Goal: Task Accomplishment & Management: Use online tool/utility

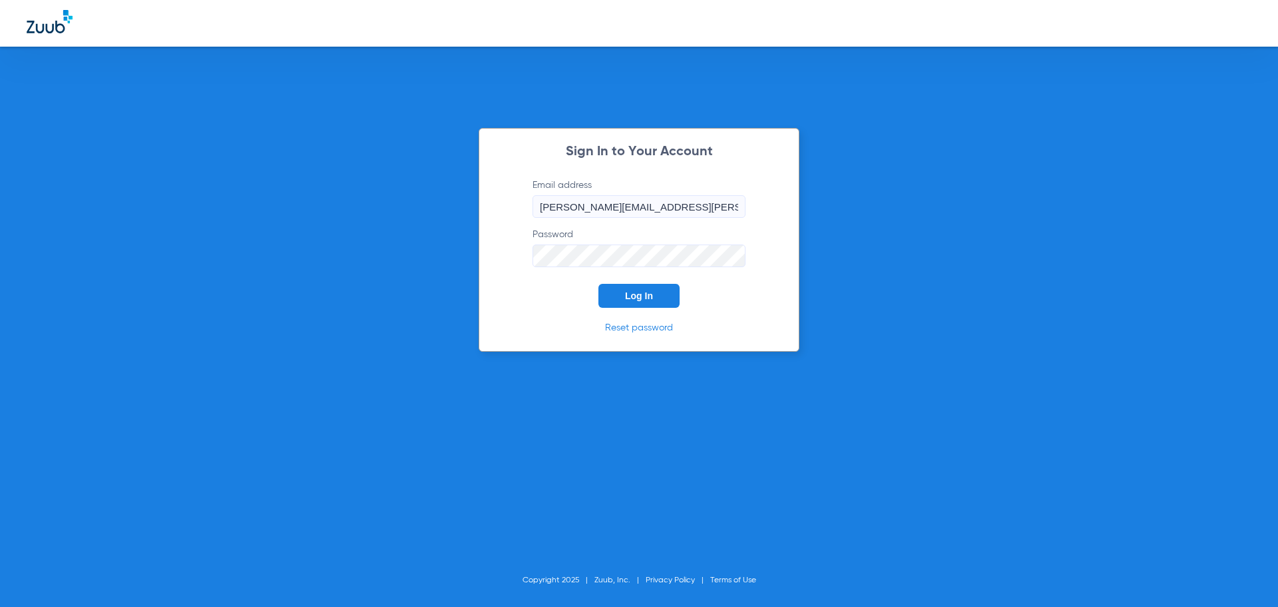
click at [637, 282] on form "Email address [PERSON_NAME][EMAIL_ADDRESS][PERSON_NAME][DOMAIN_NAME] Password L…" at bounding box center [639, 242] width 253 height 129
click at [639, 290] on span "Log In" at bounding box center [639, 295] width 28 height 11
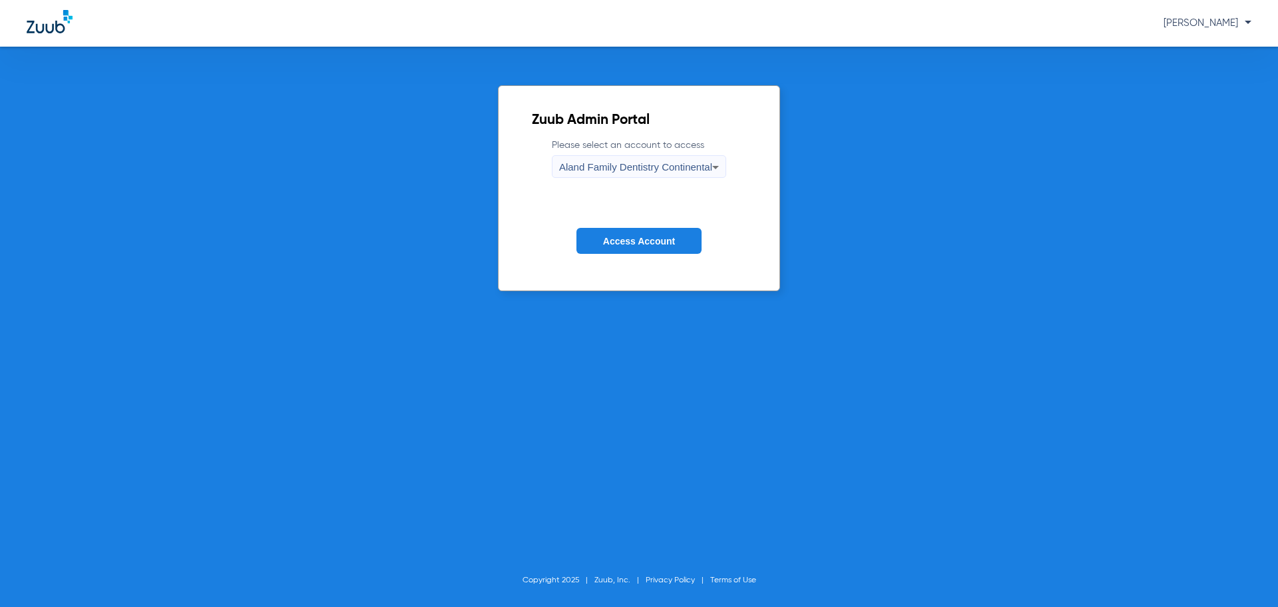
click at [627, 168] on span "Aland Family Dentistry Continental" at bounding box center [635, 166] width 153 height 11
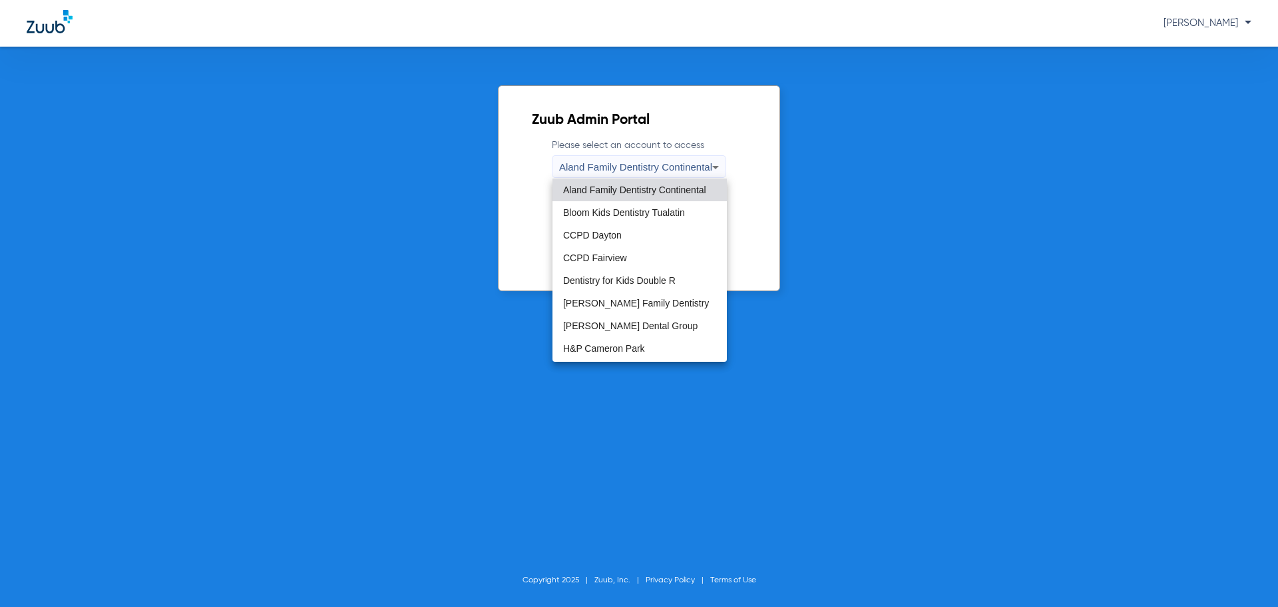
click at [509, 210] on div at bounding box center [639, 303] width 1278 height 607
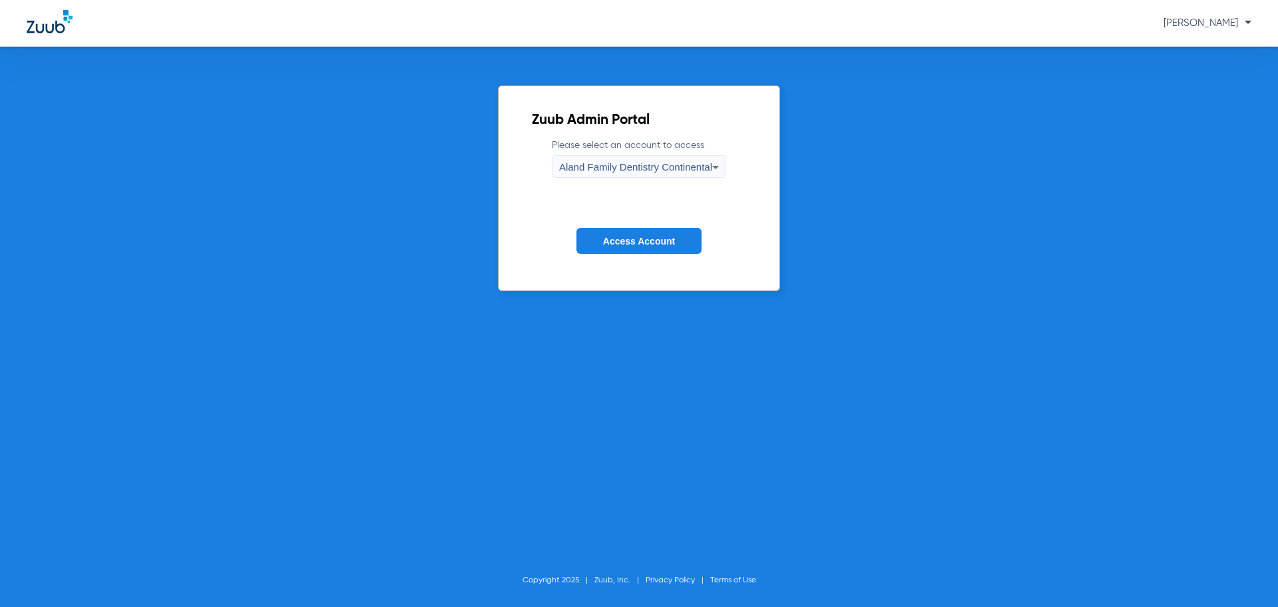
click at [594, 236] on button "Access Account" at bounding box center [639, 241] width 125 height 26
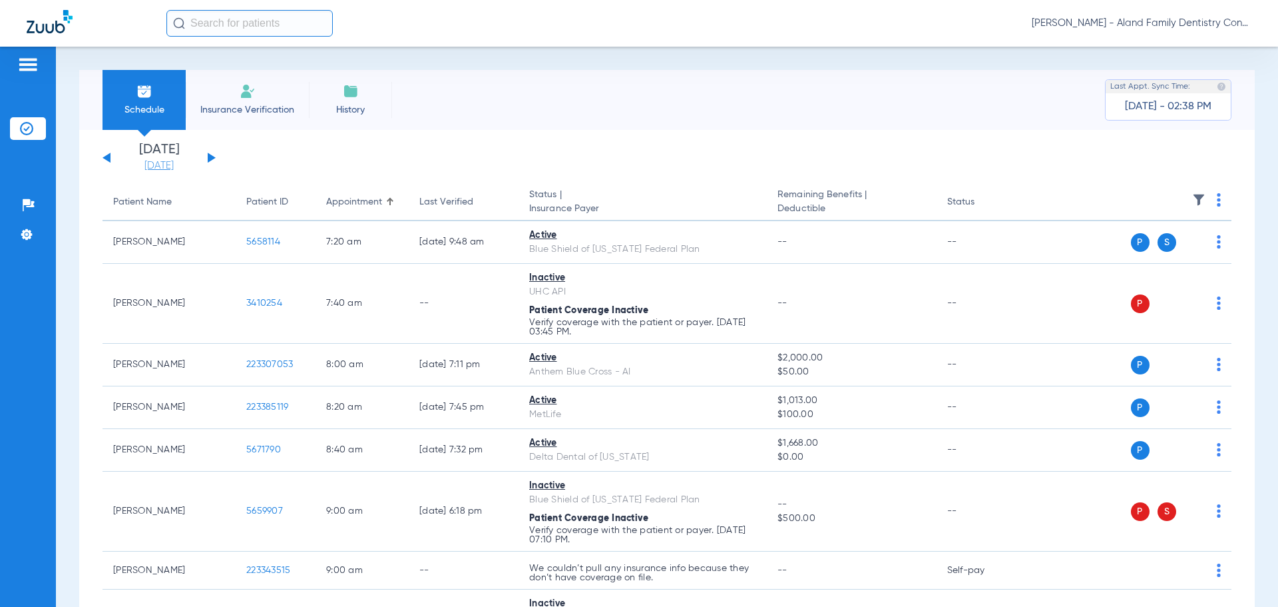
click at [169, 159] on link "[DATE]" at bounding box center [159, 165] width 80 height 13
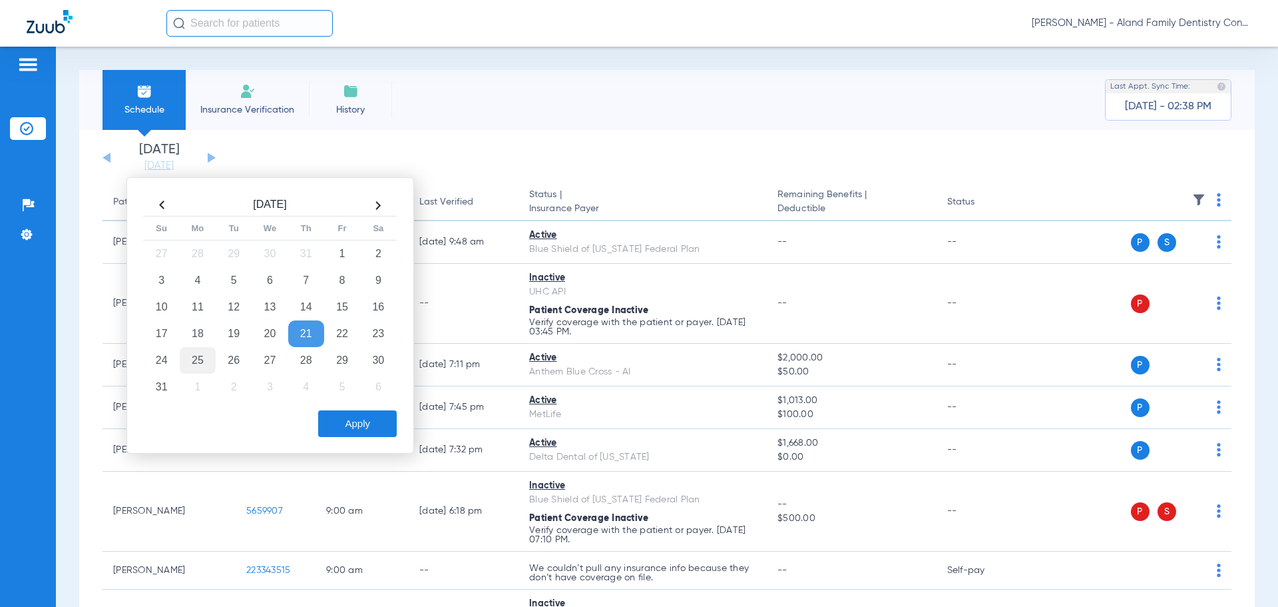
click at [196, 358] on td "25" at bounding box center [198, 360] width 36 height 27
click at [358, 425] on button "Apply" at bounding box center [357, 423] width 79 height 27
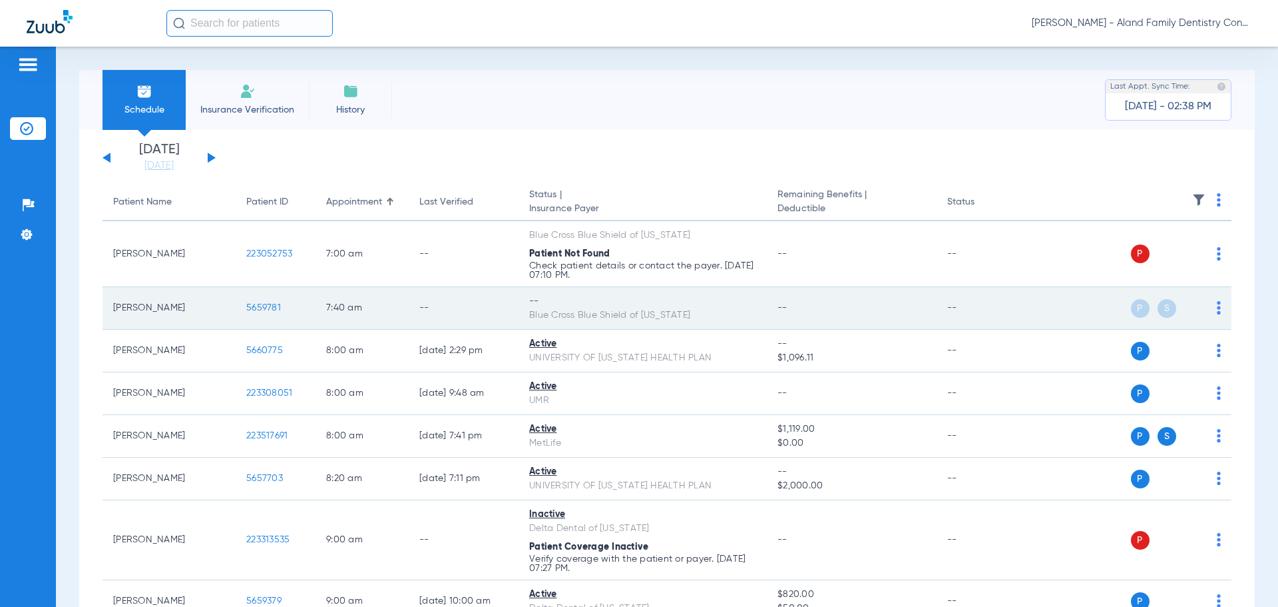
drag, startPoint x: 818, startPoint y: 311, endPoint x: 940, endPoint y: 316, distance: 122.6
click at [818, 311] on td "--" at bounding box center [851, 308] width 169 height 43
click at [1214, 299] on td "P S" at bounding box center [1130, 308] width 206 height 43
click at [1217, 307] on img at bounding box center [1219, 307] width 4 height 13
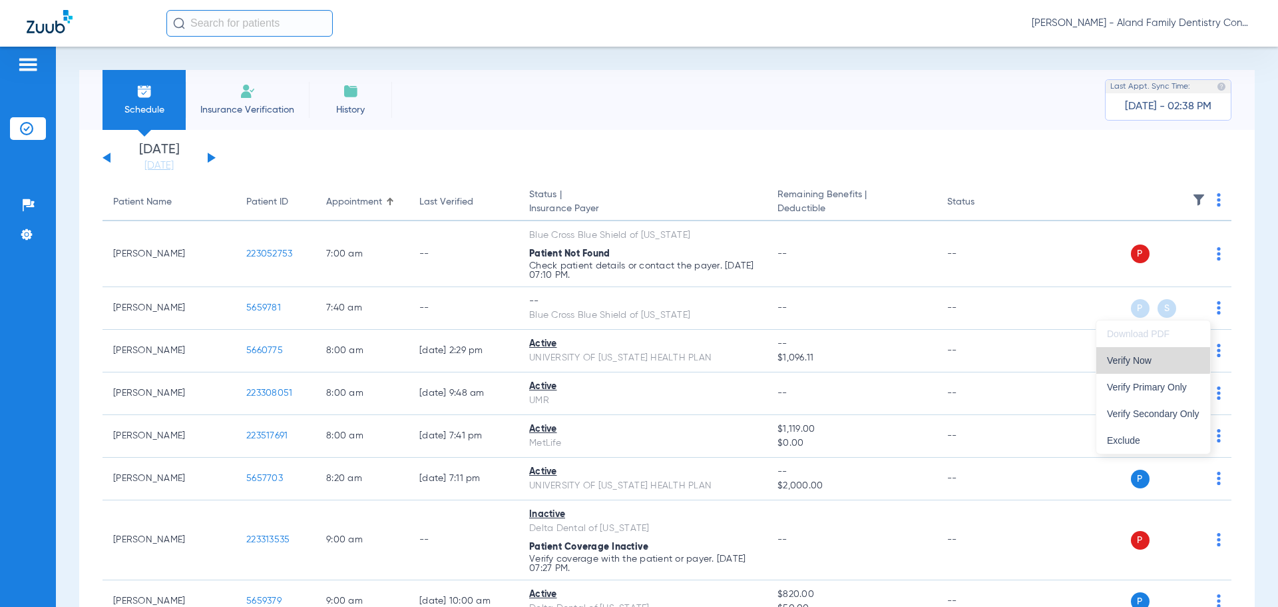
click at [1151, 360] on span "Verify Now" at bounding box center [1153, 360] width 93 height 9
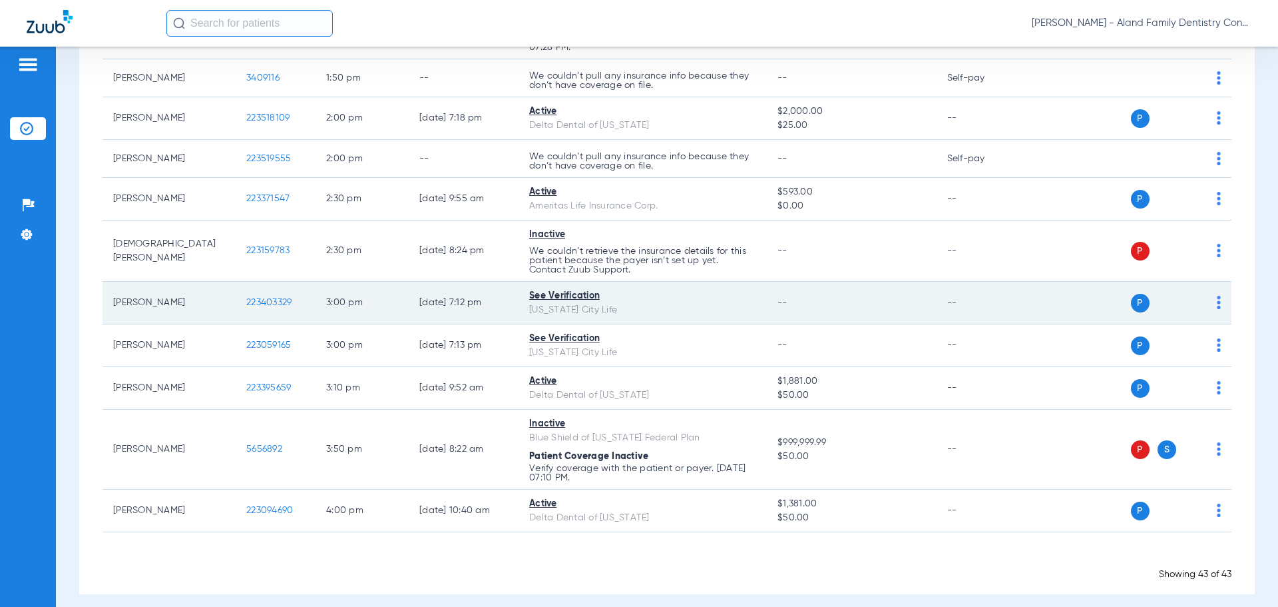
scroll to position [1742, 0]
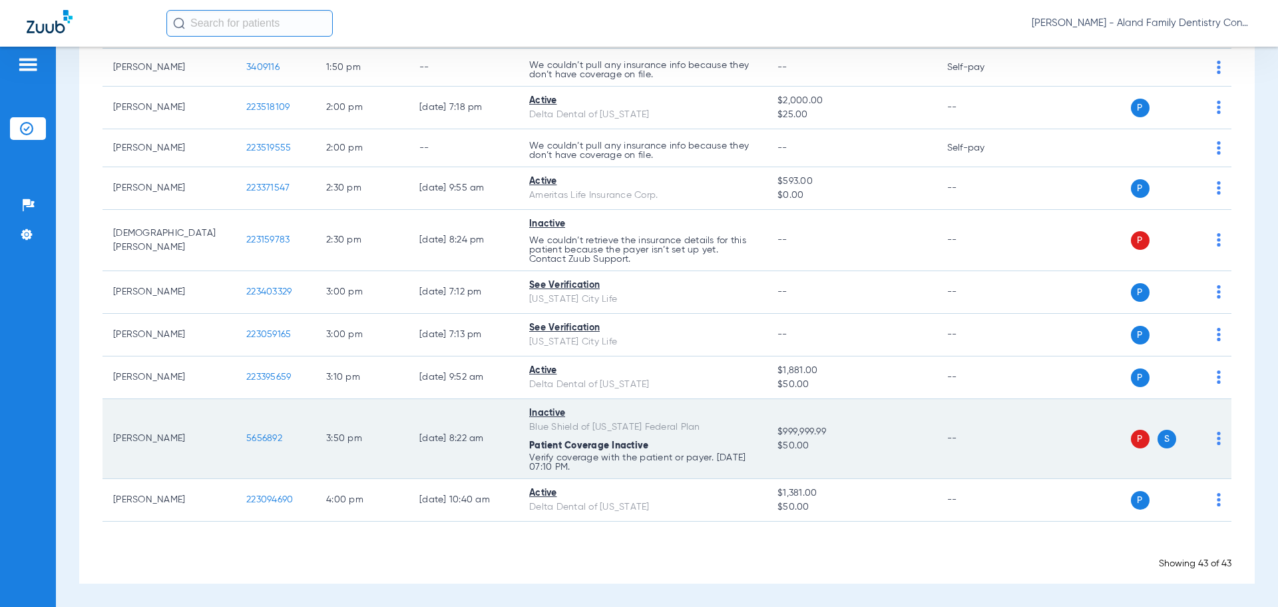
click at [724, 442] on div "Patient Coverage Inactive" at bounding box center [642, 446] width 227 height 14
click at [1213, 443] on td "P S" at bounding box center [1130, 439] width 206 height 80
click at [1205, 437] on div "P S" at bounding box center [1124, 438] width 195 height 19
click at [1217, 434] on img at bounding box center [1219, 437] width 4 height 13
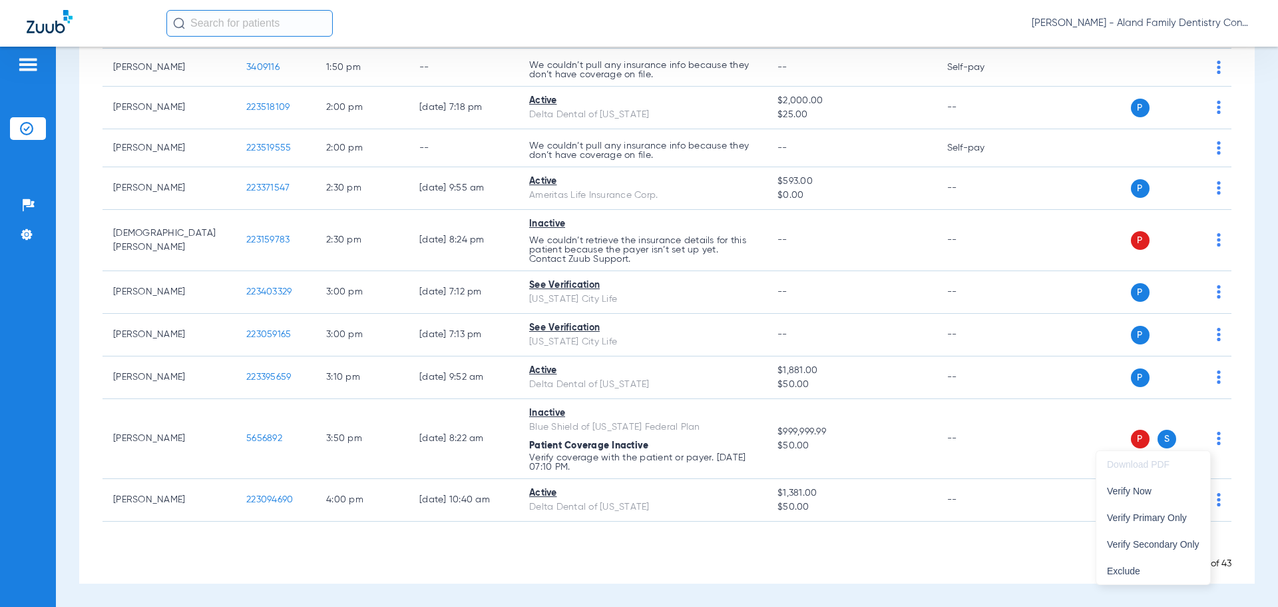
click at [271, 443] on div at bounding box center [639, 303] width 1278 height 607
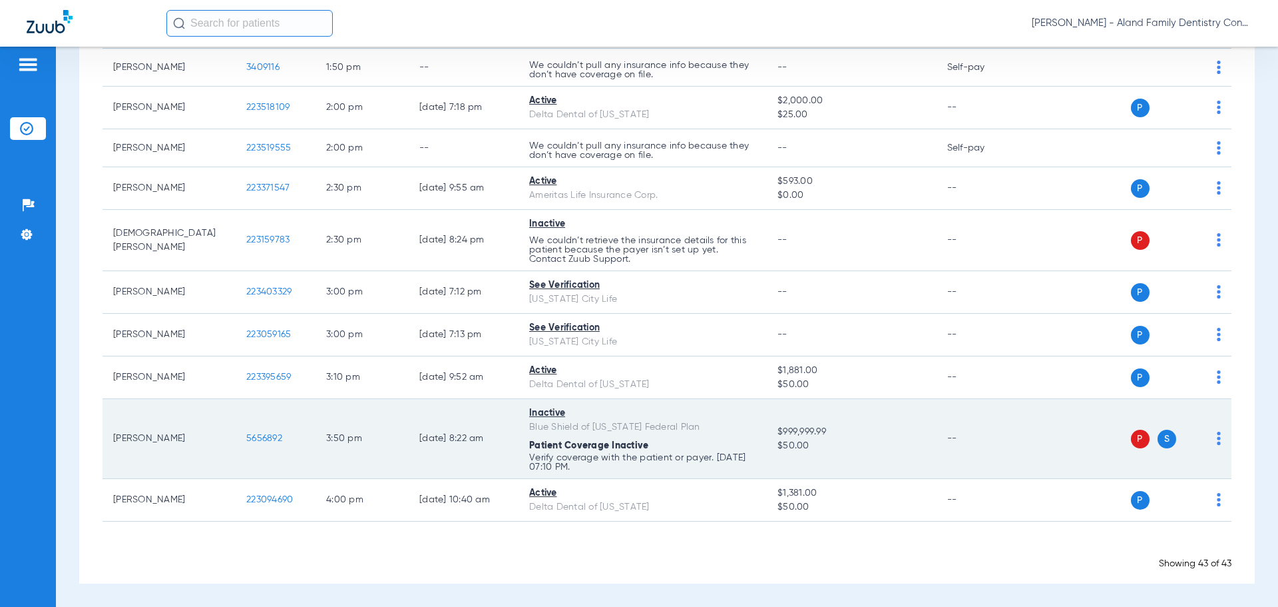
click at [271, 441] on span "5656892" at bounding box center [264, 437] width 36 height 9
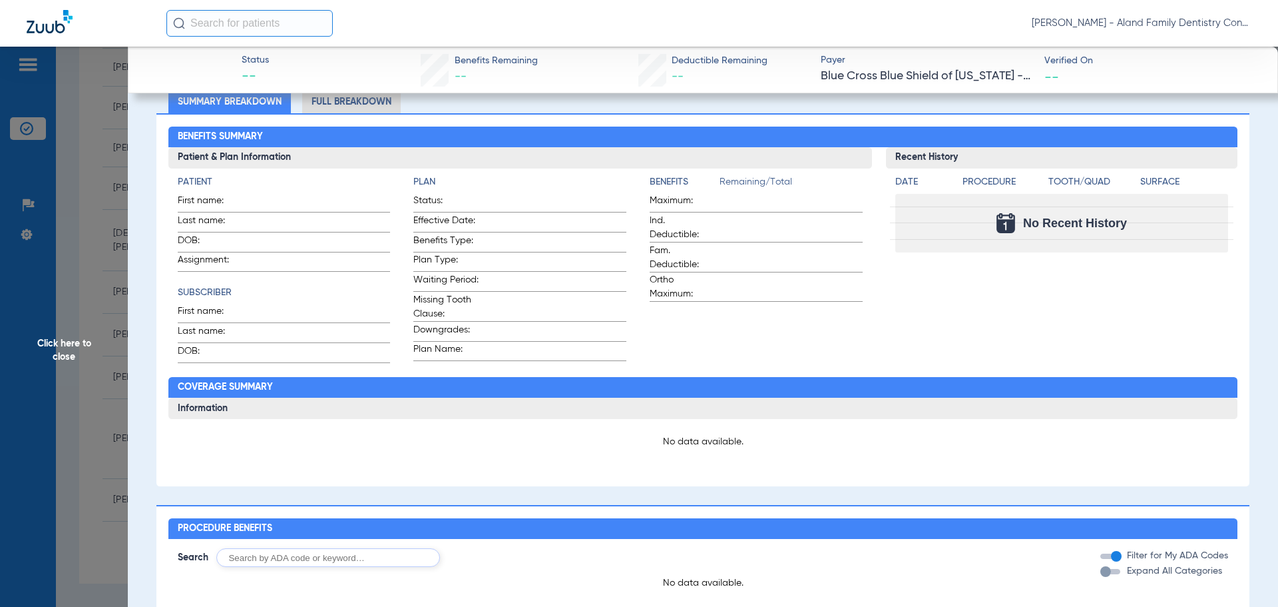
scroll to position [0, 0]
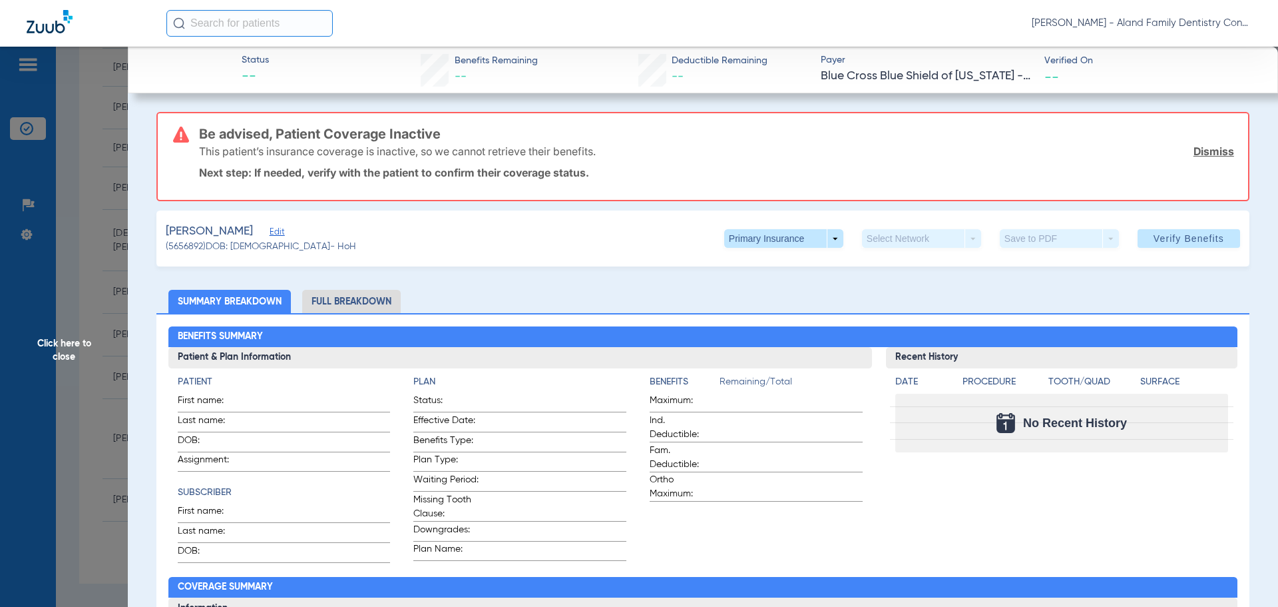
click at [275, 232] on span "Edit" at bounding box center [276, 233] width 12 height 13
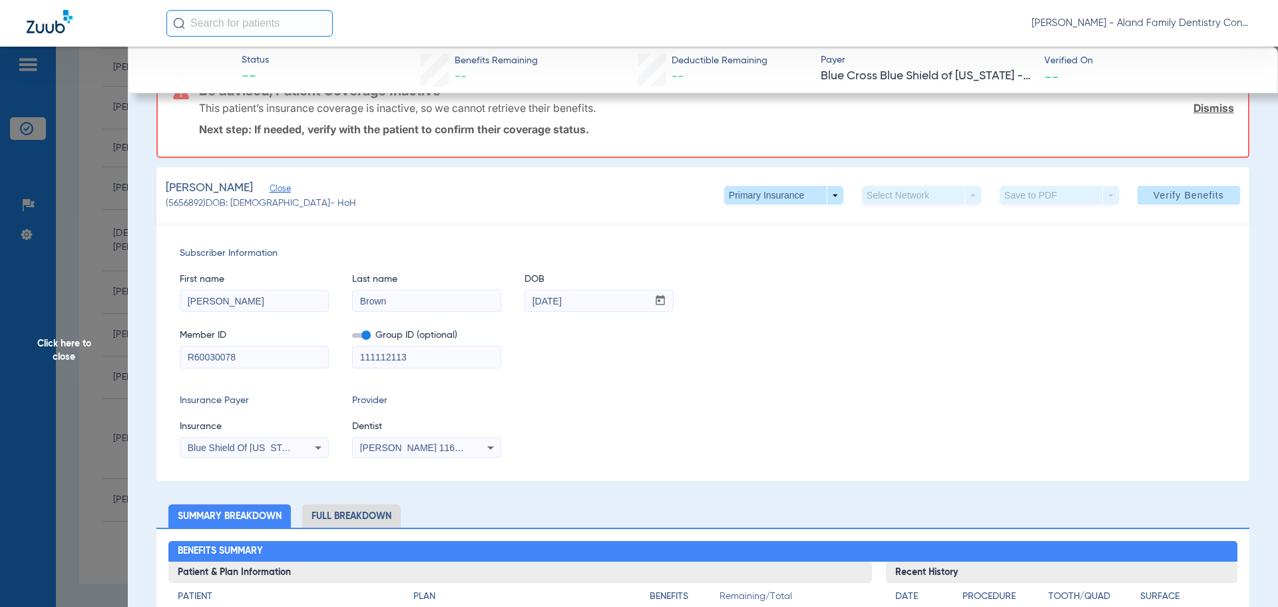
scroll to position [67, 0]
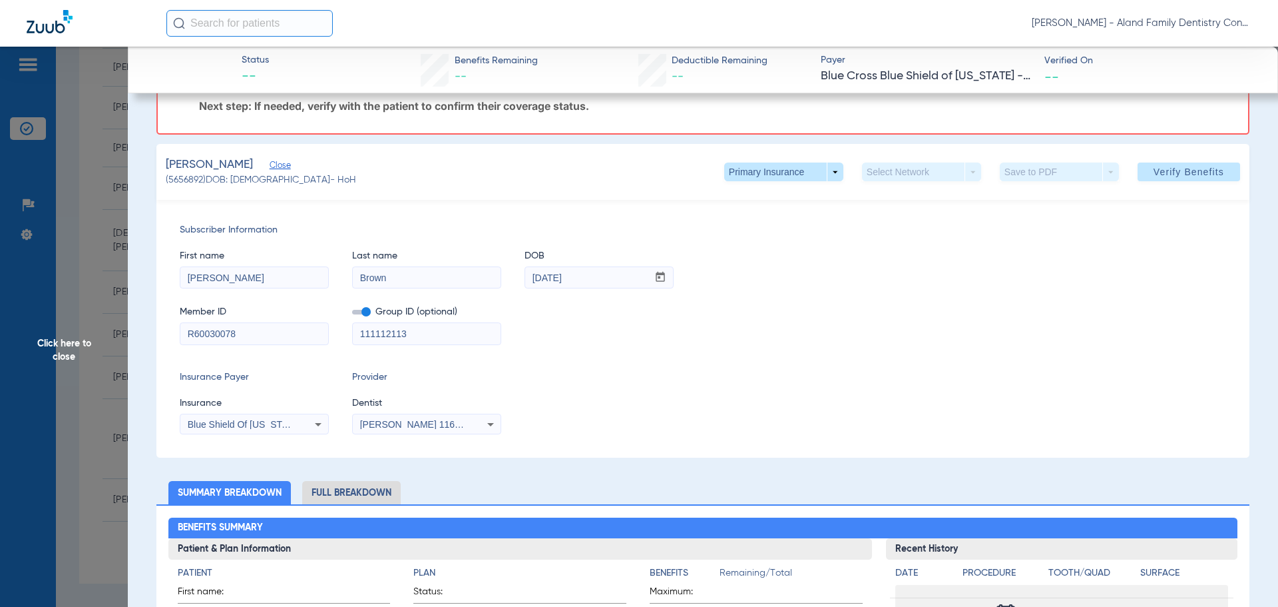
click at [288, 427] on span "Blue Shield Of [US_STATE] Federal Plan" at bounding box center [273, 424] width 170 height 11
type input "N"
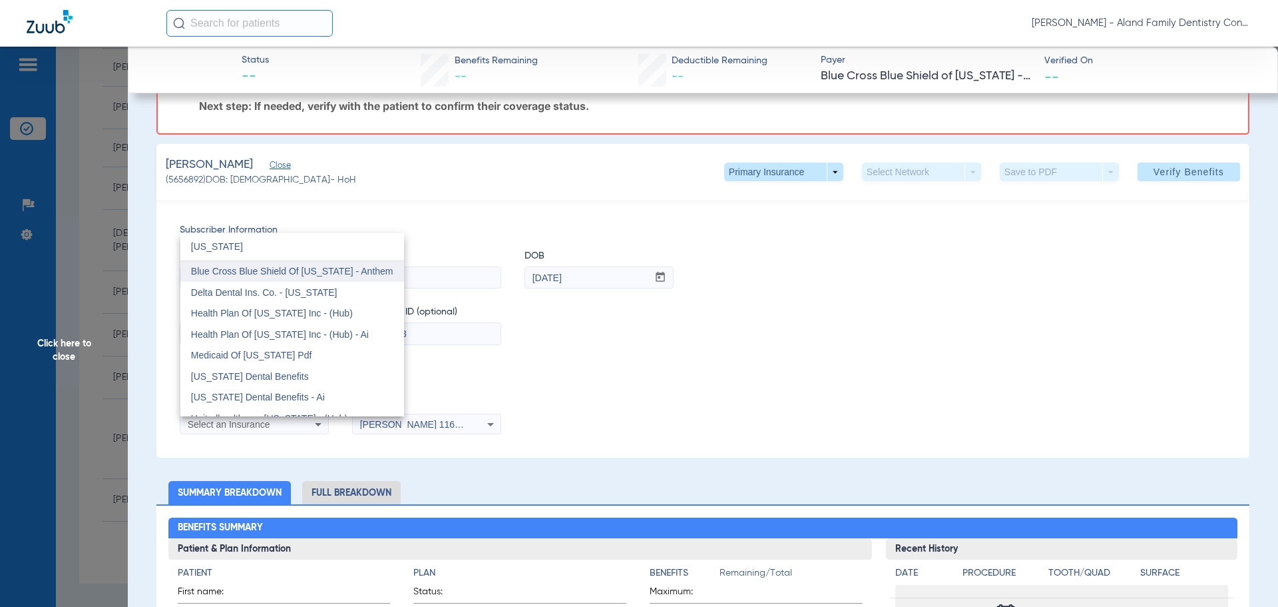
type input "[US_STATE]"
click at [334, 273] on span "Blue Cross Blue Shield Of [US_STATE] - Anthem" at bounding box center [292, 271] width 202 height 11
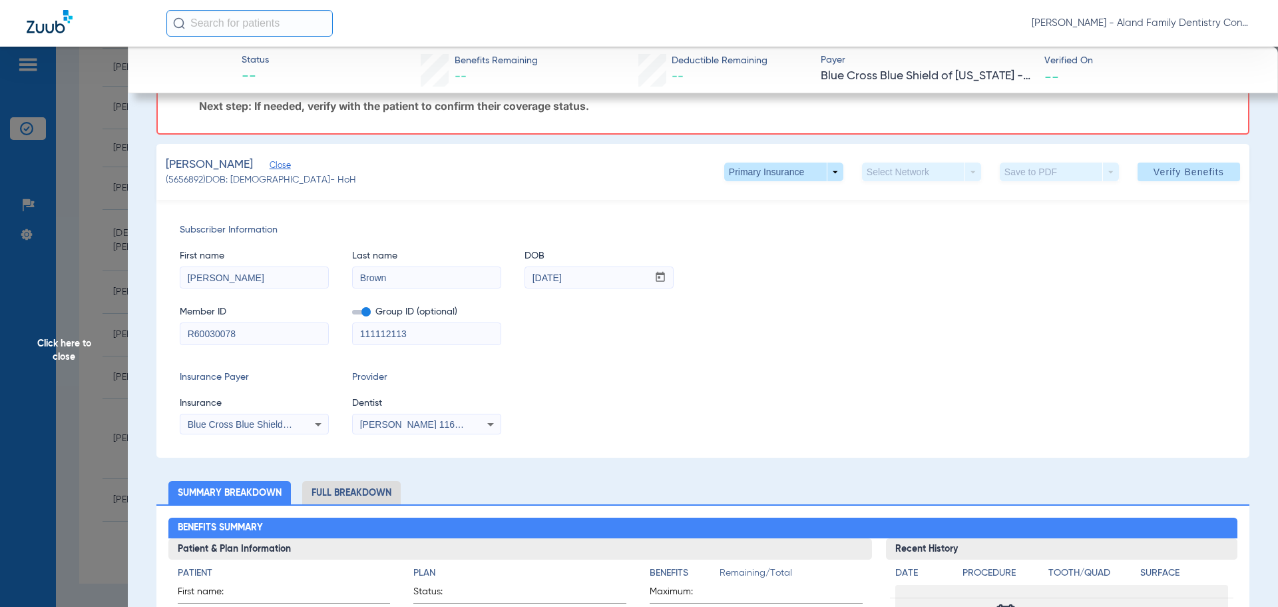
click at [601, 396] on div "Insurance Payer Insurance Blue Cross Blue Shield Of [US_STATE] - Anthem Provide…" at bounding box center [703, 402] width 1047 height 64
click at [1154, 177] on span "Verify Benefits" at bounding box center [1189, 171] width 71 height 11
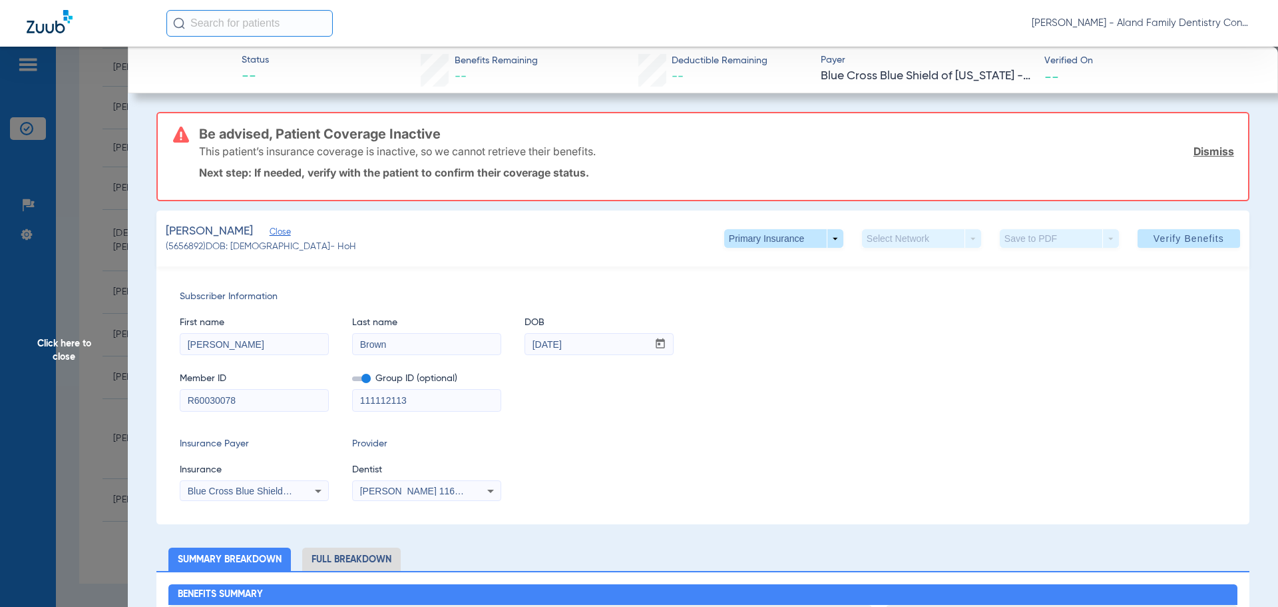
click at [261, 497] on div "Blue Cross Blue Shield Of [US_STATE] - Anthem" at bounding box center [254, 491] width 148 height 16
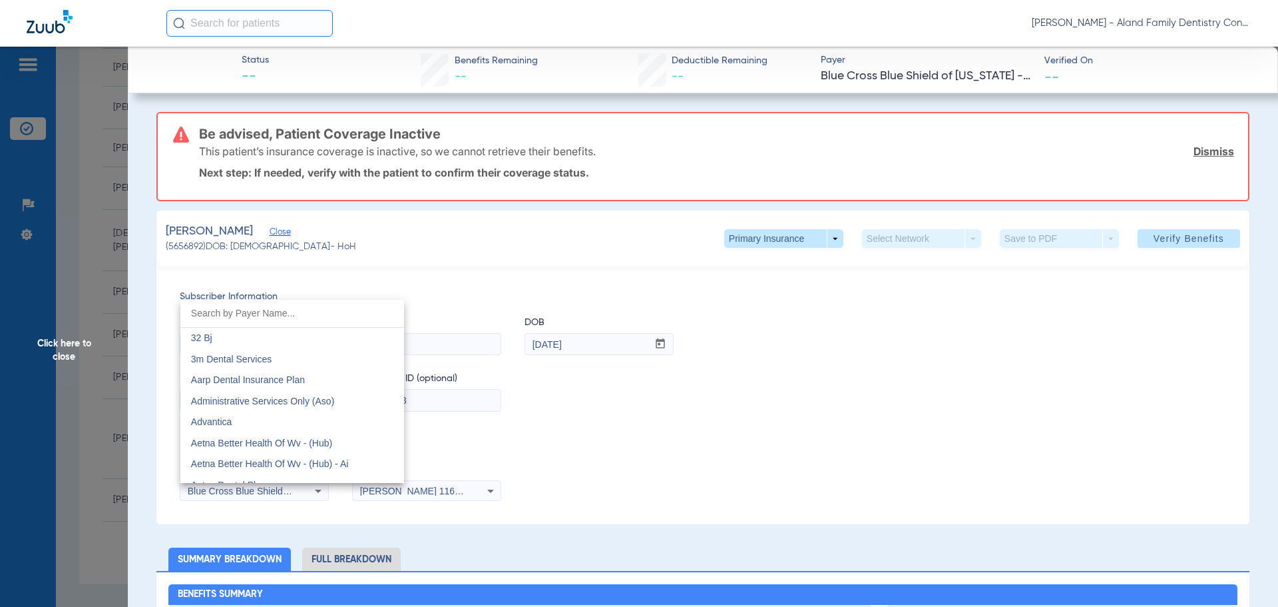
scroll to position [1272, 0]
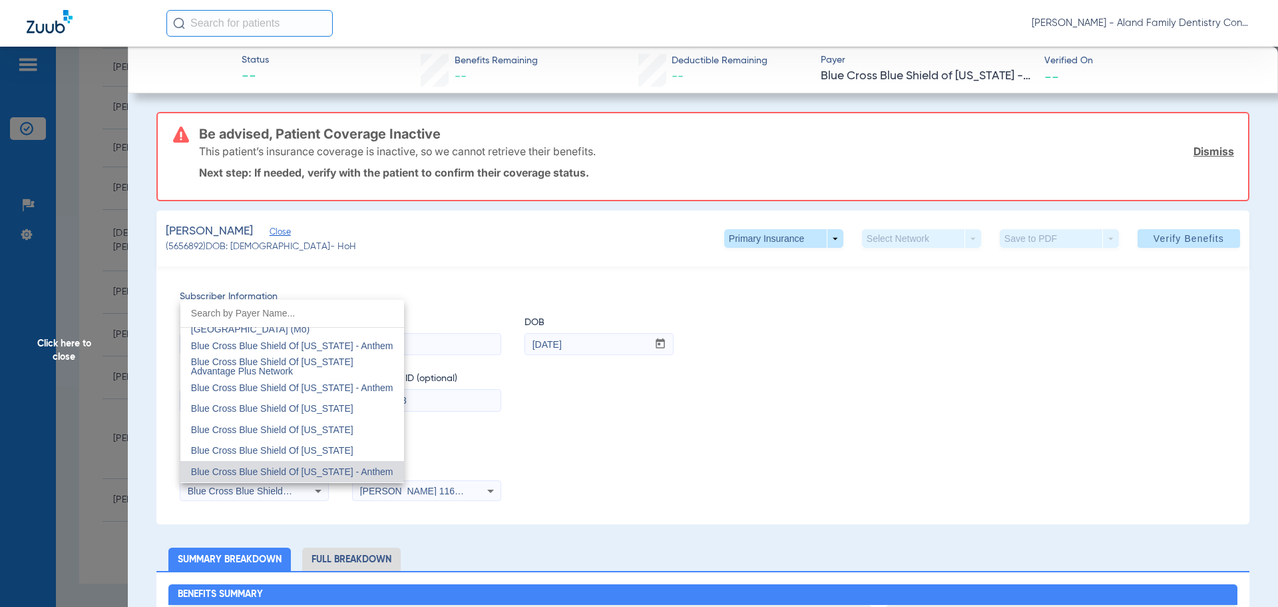
click at [638, 468] on div at bounding box center [639, 303] width 1278 height 607
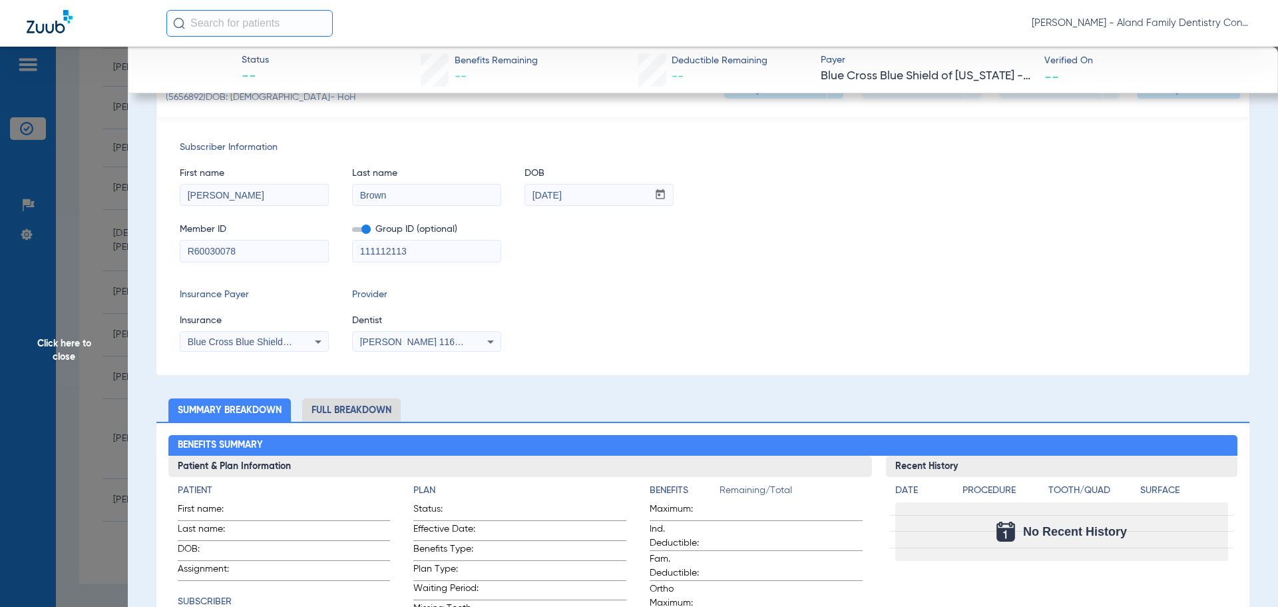
scroll to position [133, 0]
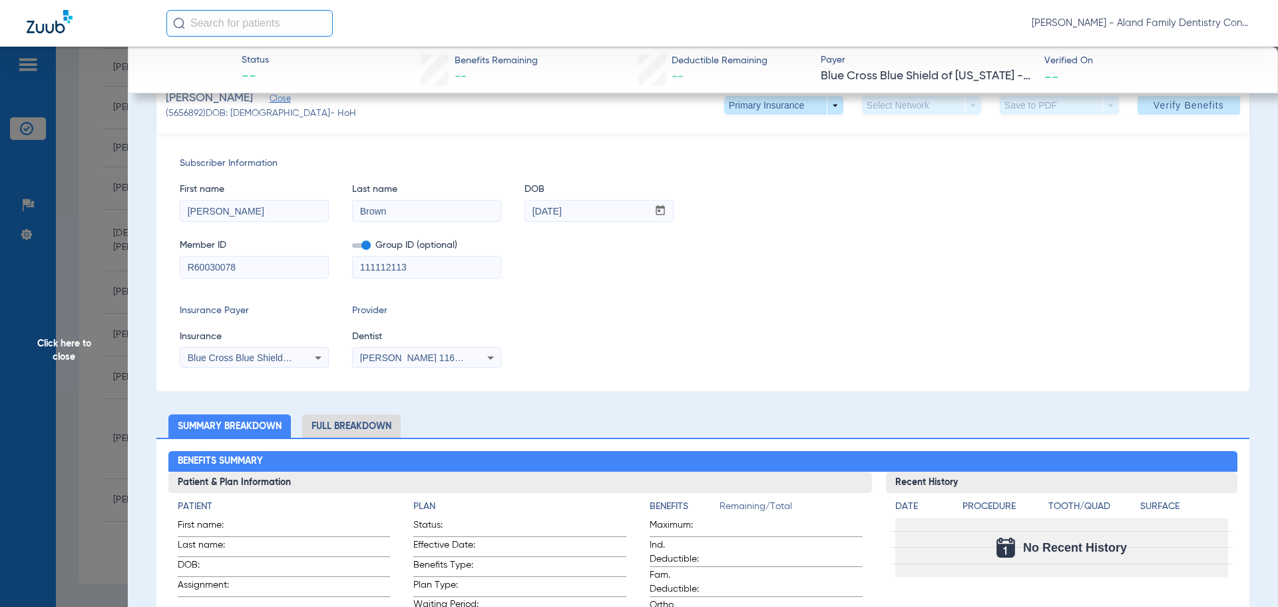
click at [277, 359] on span "Blue Cross Blue Shield Of [US_STATE] - Anthem" at bounding box center [289, 357] width 202 height 11
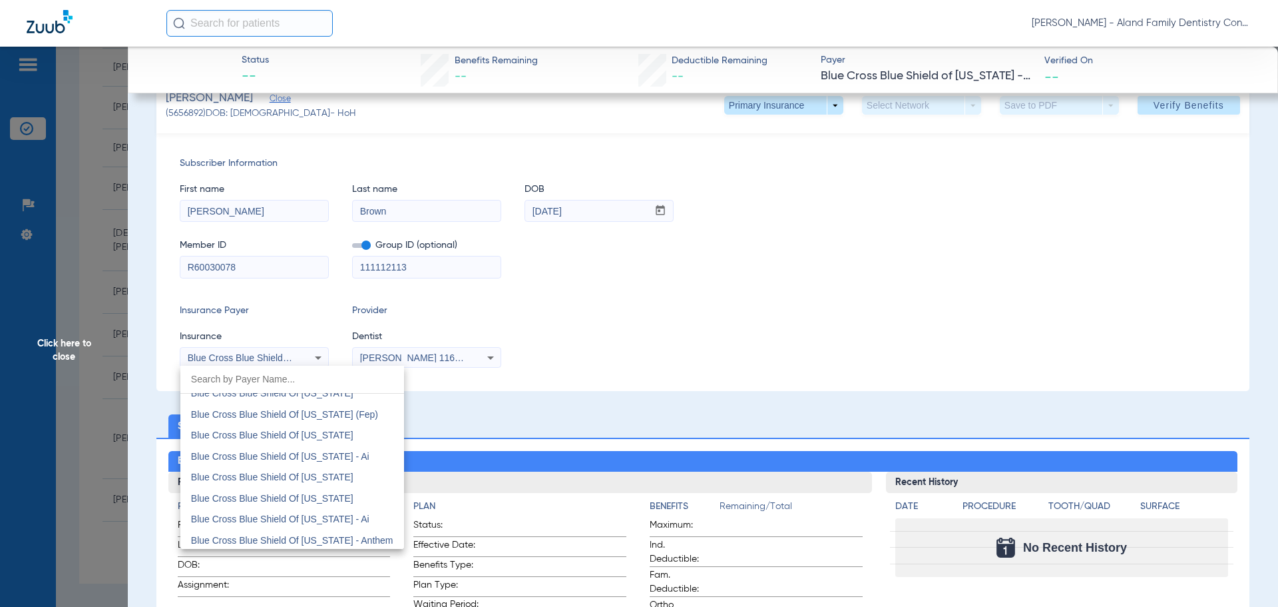
scroll to position [1472, 0]
click at [694, 374] on div at bounding box center [639, 303] width 1278 height 607
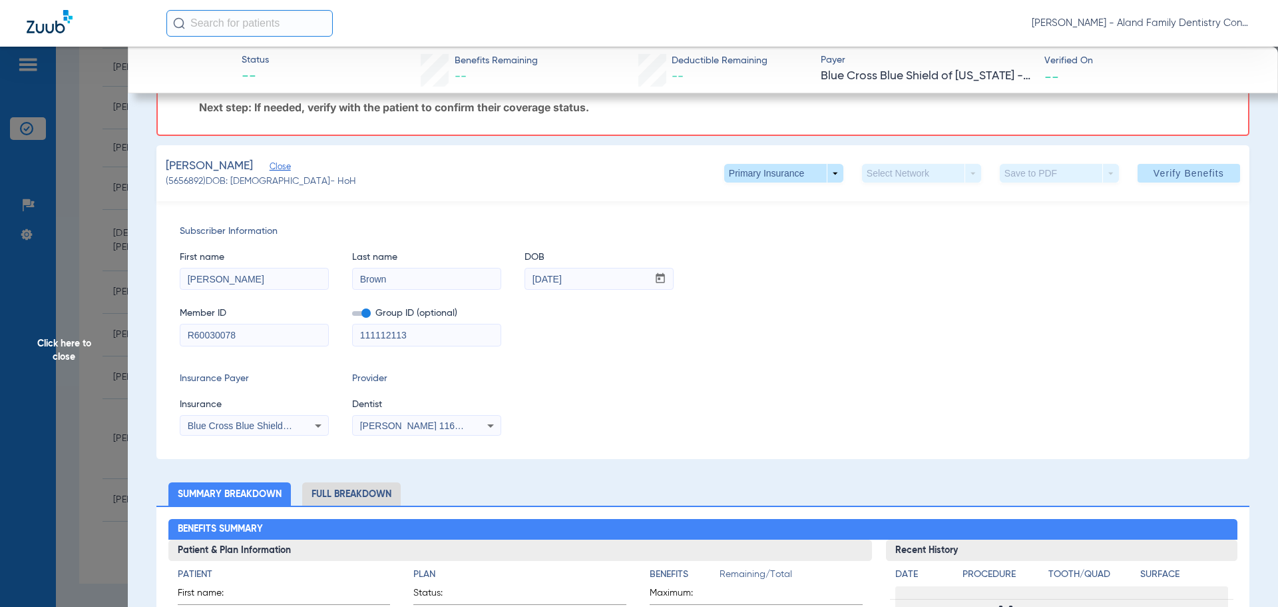
scroll to position [0, 0]
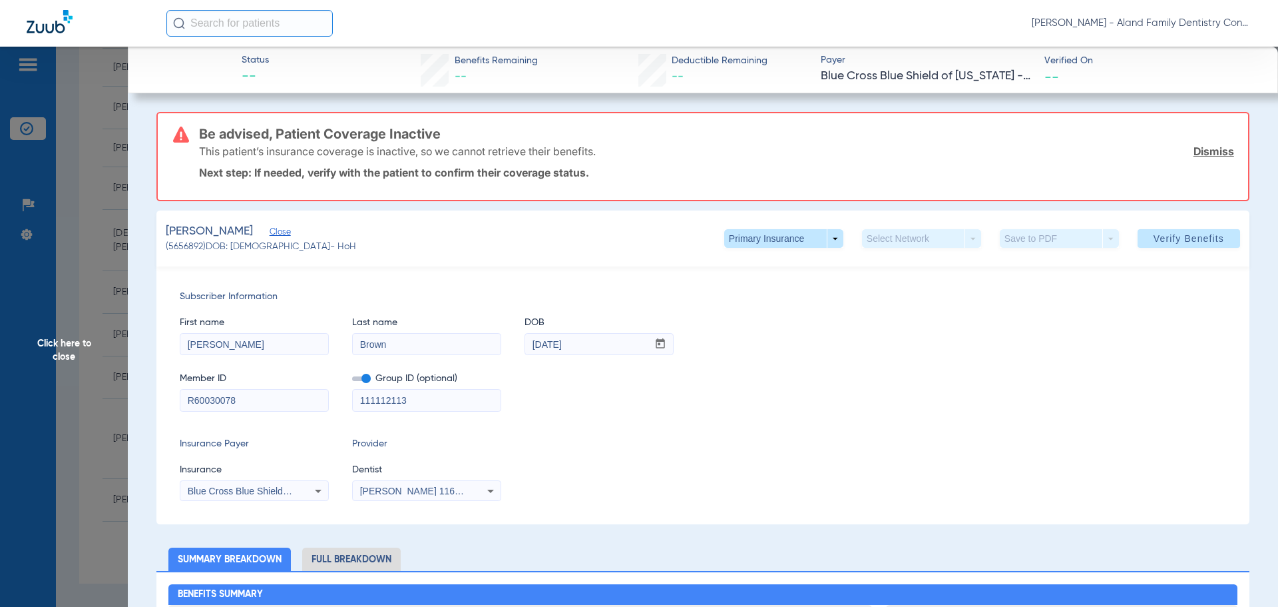
click at [73, 343] on span "Click here to close" at bounding box center [64, 350] width 128 height 607
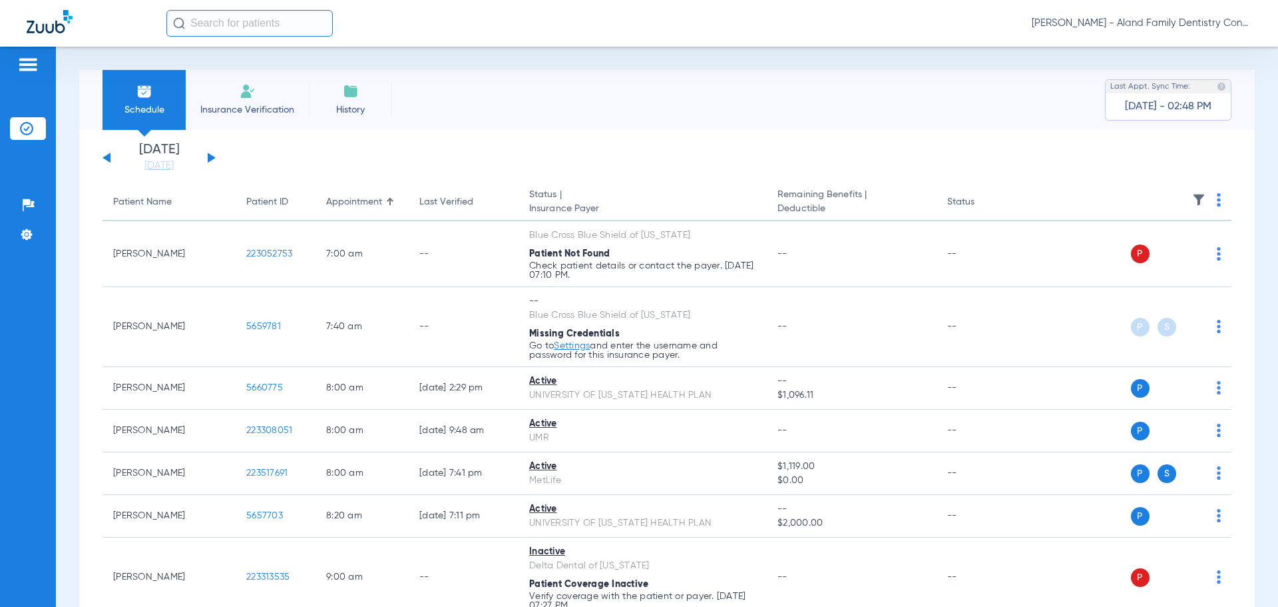
click at [208, 154] on button at bounding box center [212, 157] width 8 height 10
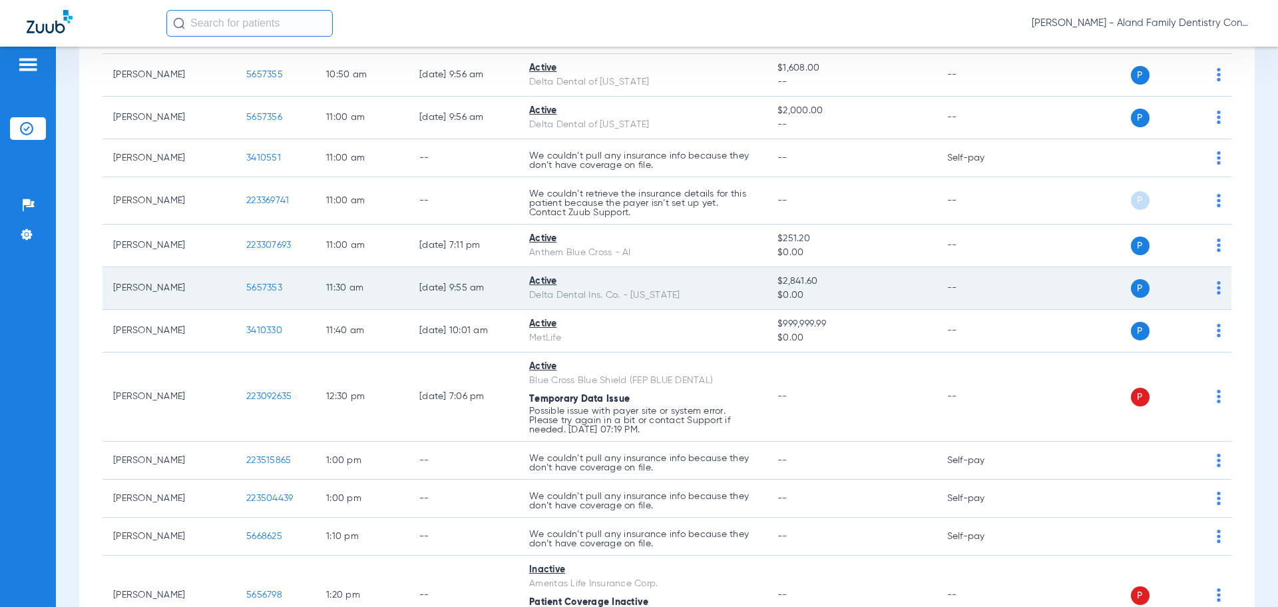
scroll to position [932, 0]
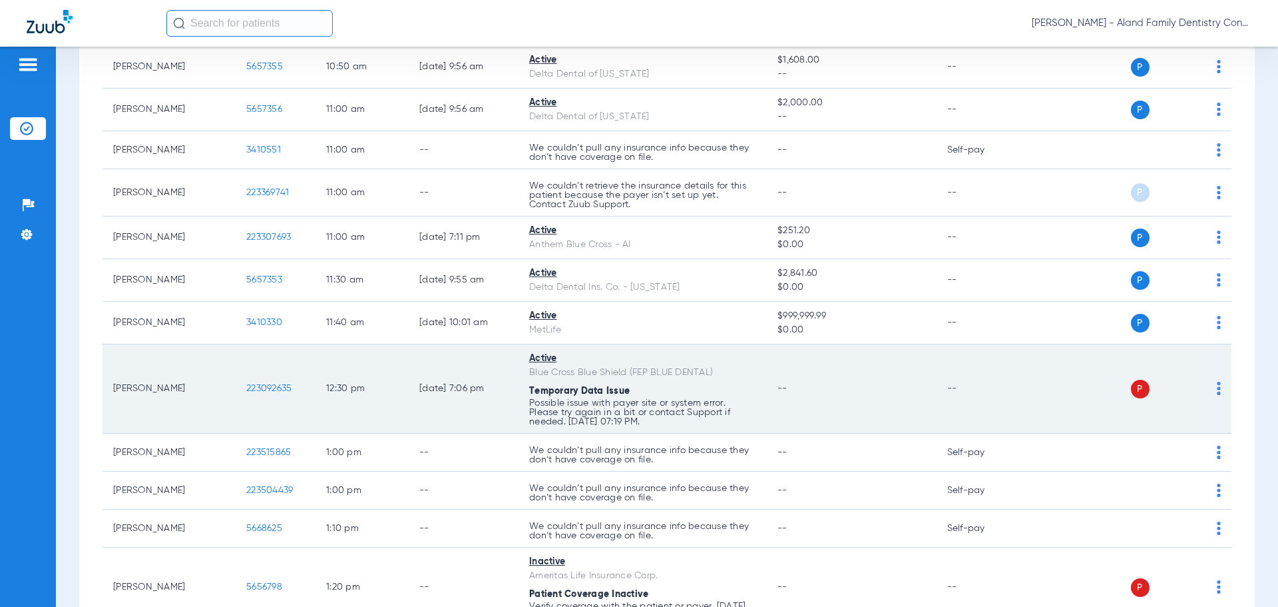
click at [1211, 391] on td "P S" at bounding box center [1130, 388] width 206 height 89
click at [1217, 391] on img at bounding box center [1219, 388] width 4 height 13
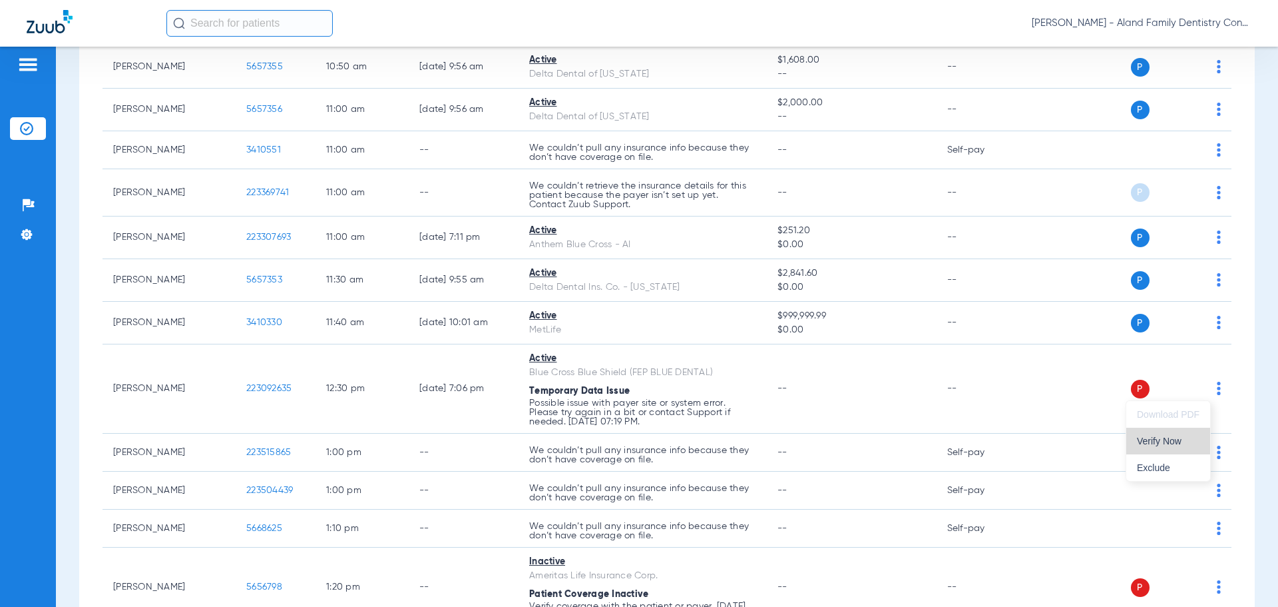
click at [1165, 437] on span "Verify Now" at bounding box center [1168, 440] width 63 height 9
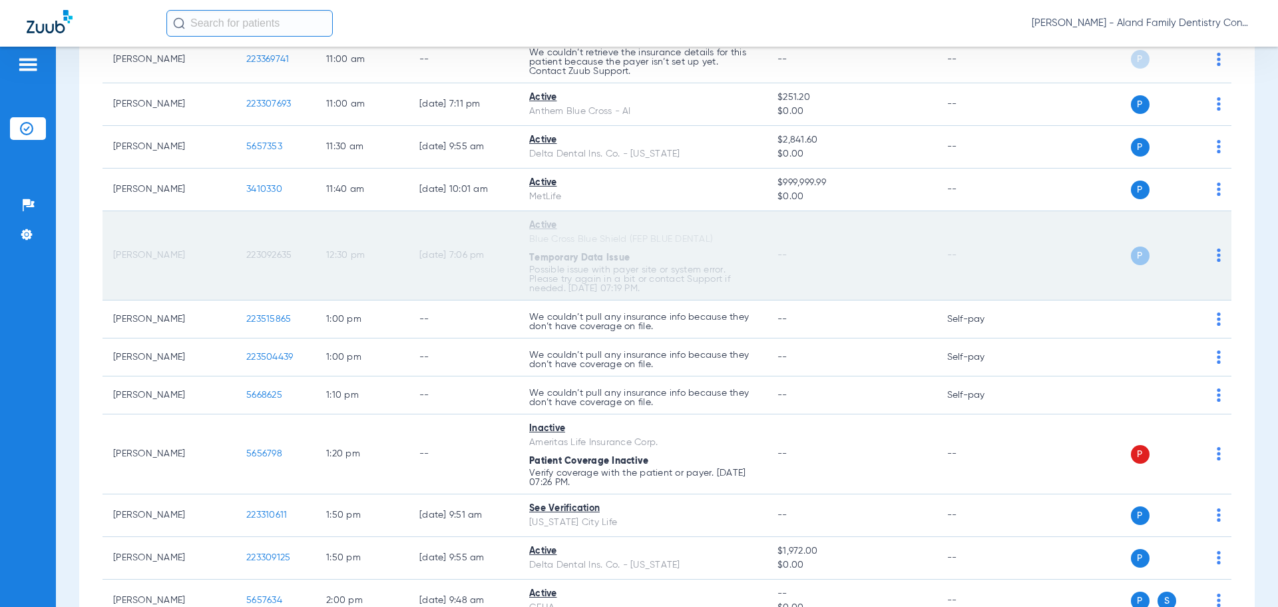
scroll to position [1132, 0]
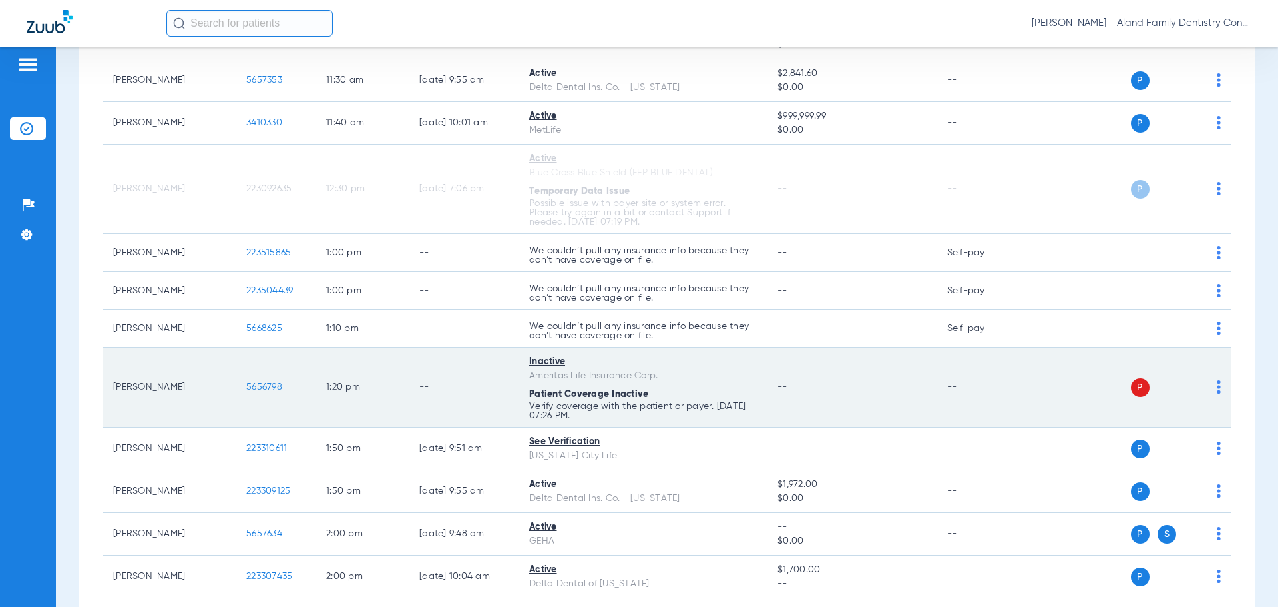
click at [1217, 385] on img at bounding box center [1219, 386] width 4 height 13
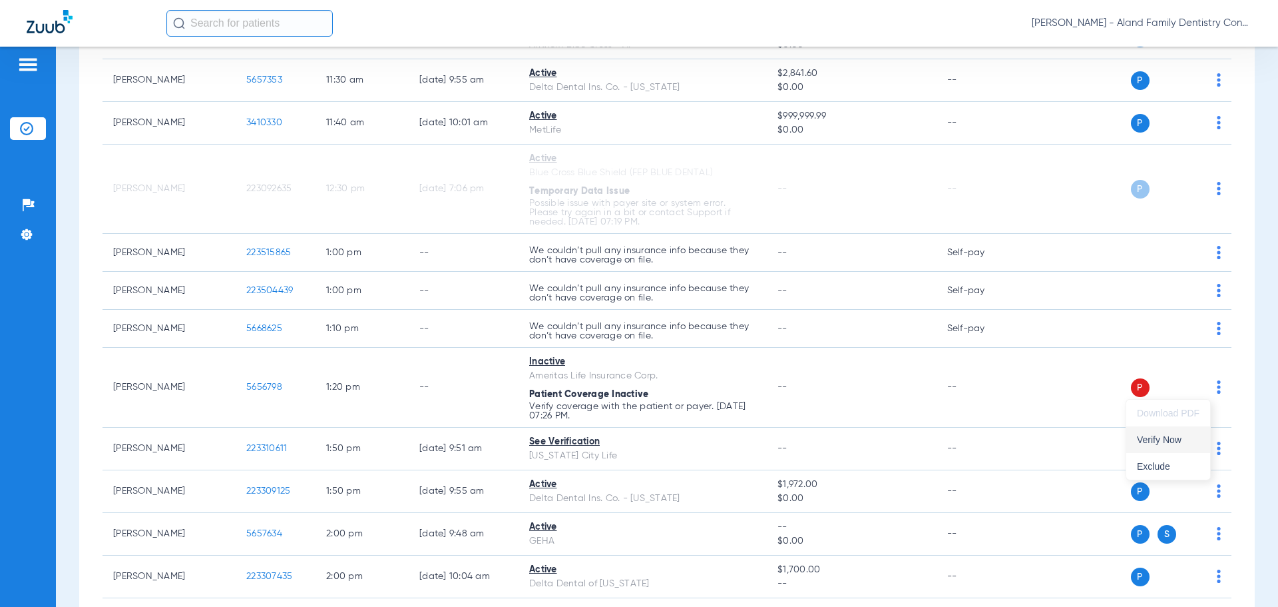
click at [1183, 438] on span "Verify Now" at bounding box center [1168, 439] width 63 height 9
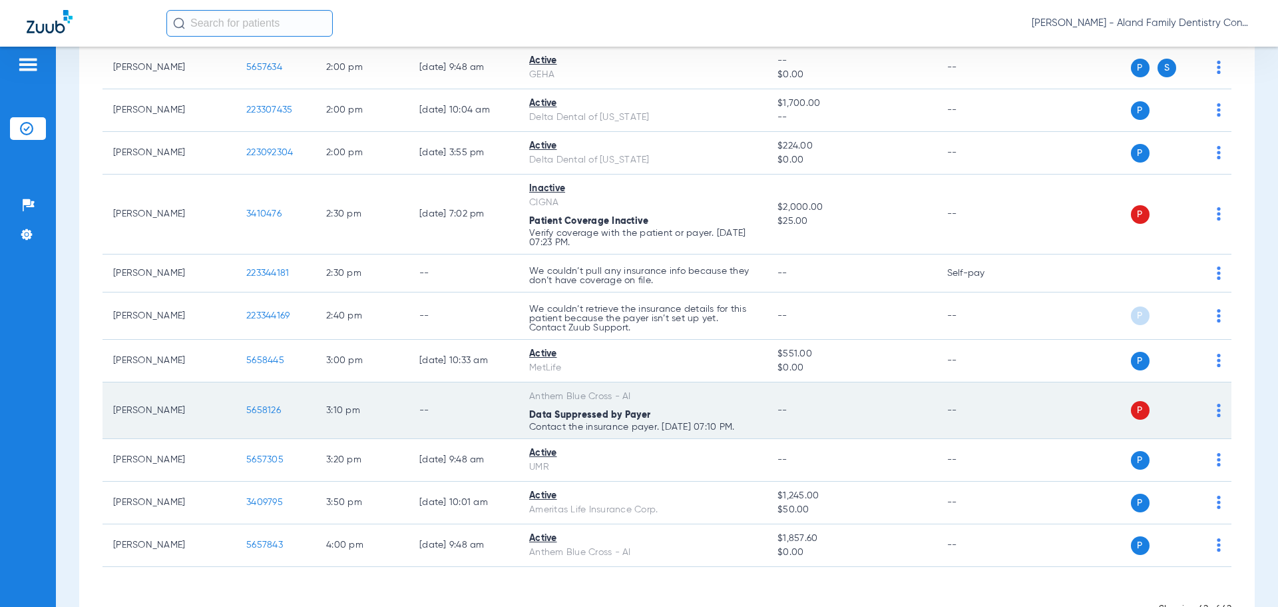
scroll to position [1643, 0]
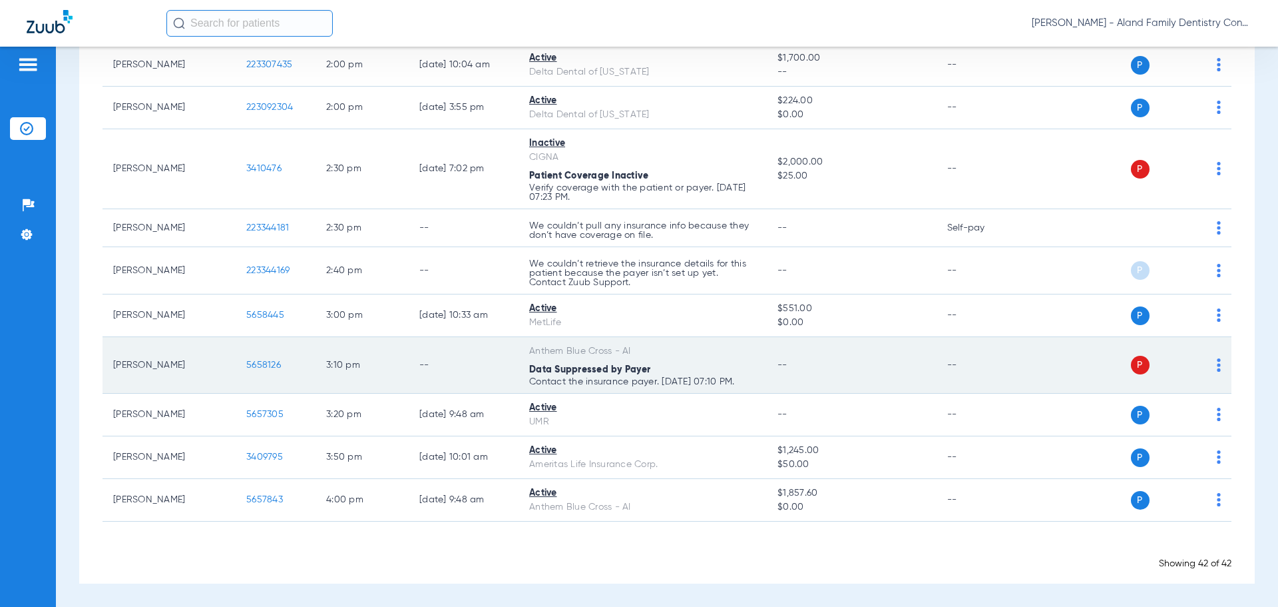
click at [1217, 365] on img at bounding box center [1219, 364] width 4 height 13
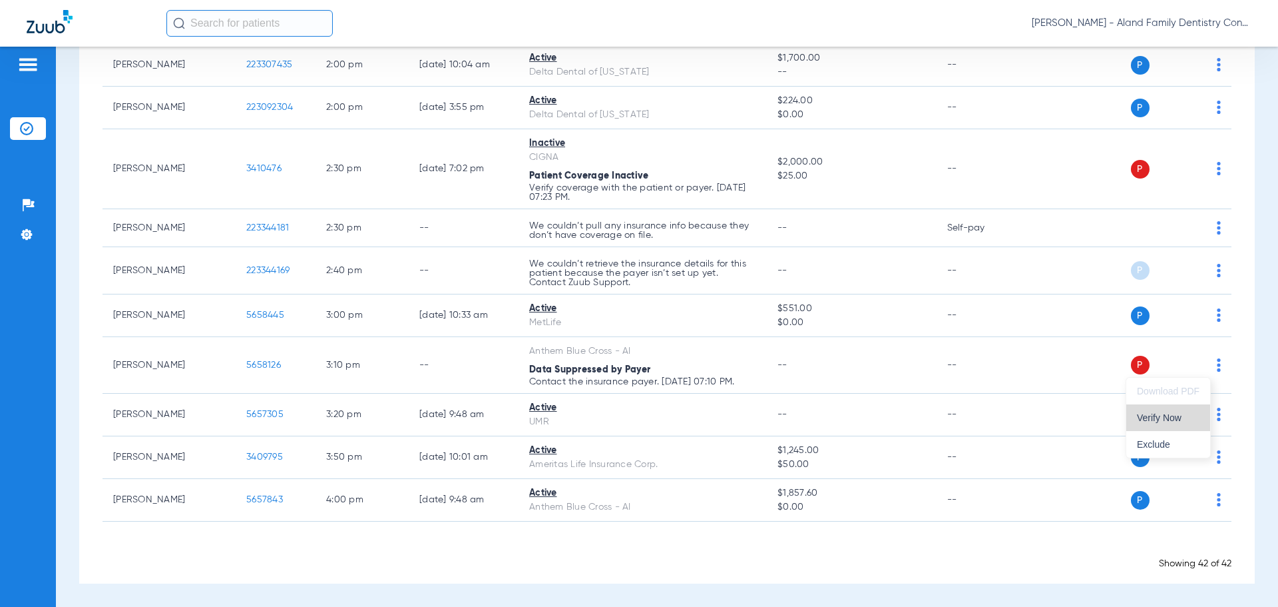
click at [1191, 417] on span "Verify Now" at bounding box center [1168, 417] width 63 height 9
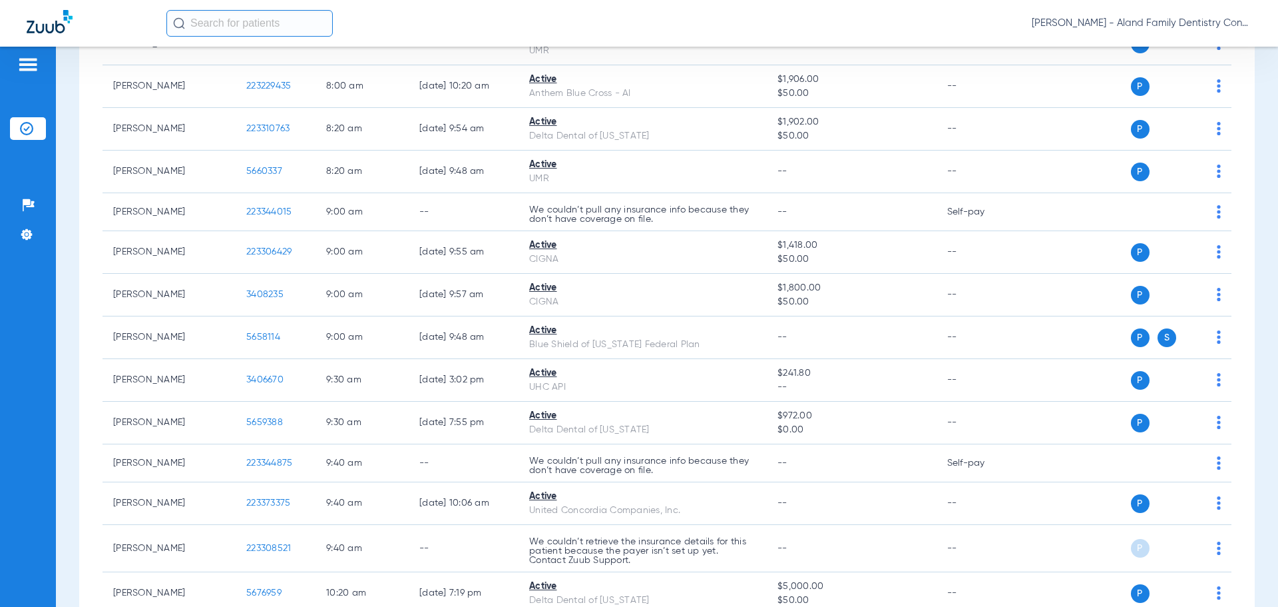
scroll to position [0, 0]
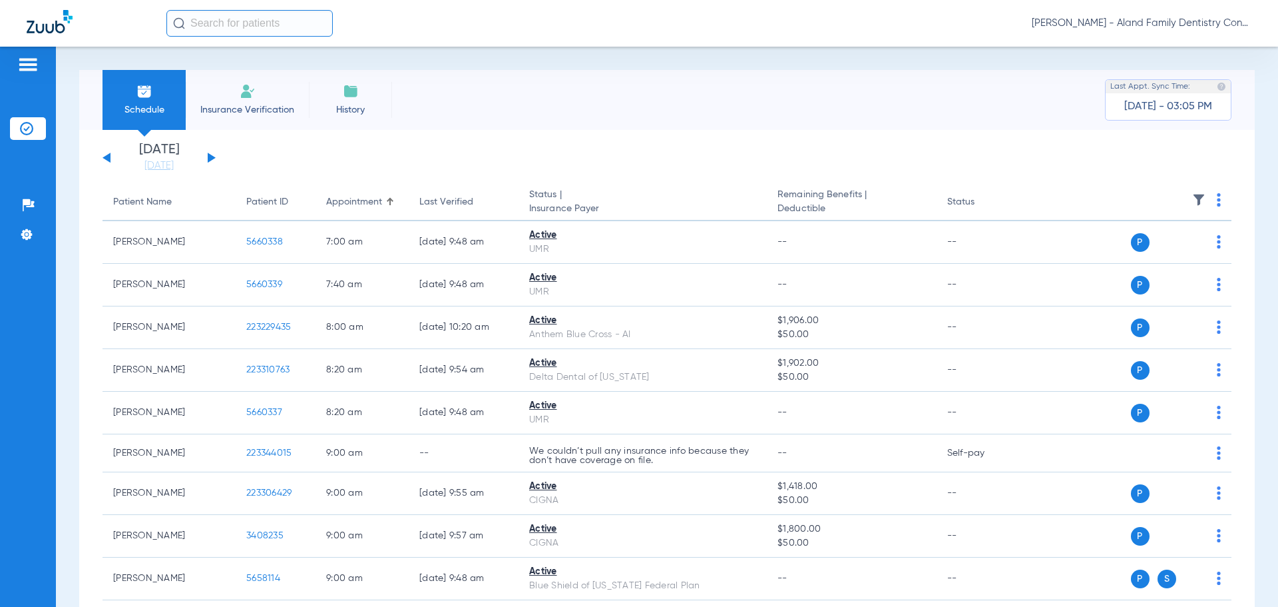
drag, startPoint x: 1203, startPoint y: 23, endPoint x: 1154, endPoint y: 64, distance: 64.3
click at [1203, 23] on span "[PERSON_NAME] - Aland Family Dentistry Continental" at bounding box center [1142, 23] width 220 height 13
click at [1177, 43] on span "Account Selection" at bounding box center [1202, 47] width 75 height 9
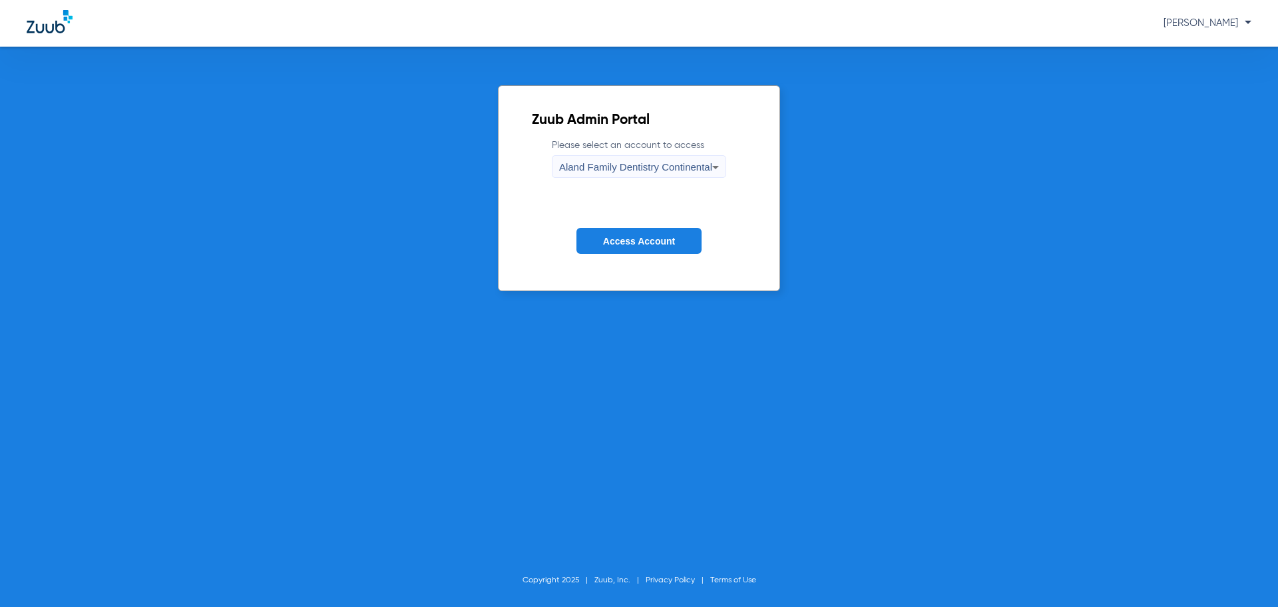
click at [636, 154] on label "Please select an account to access Aland Family Dentistry Continental" at bounding box center [639, 157] width 174 height 39
click at [634, 159] on div "Aland Family Dentistry Continental" at bounding box center [635, 167] width 153 height 23
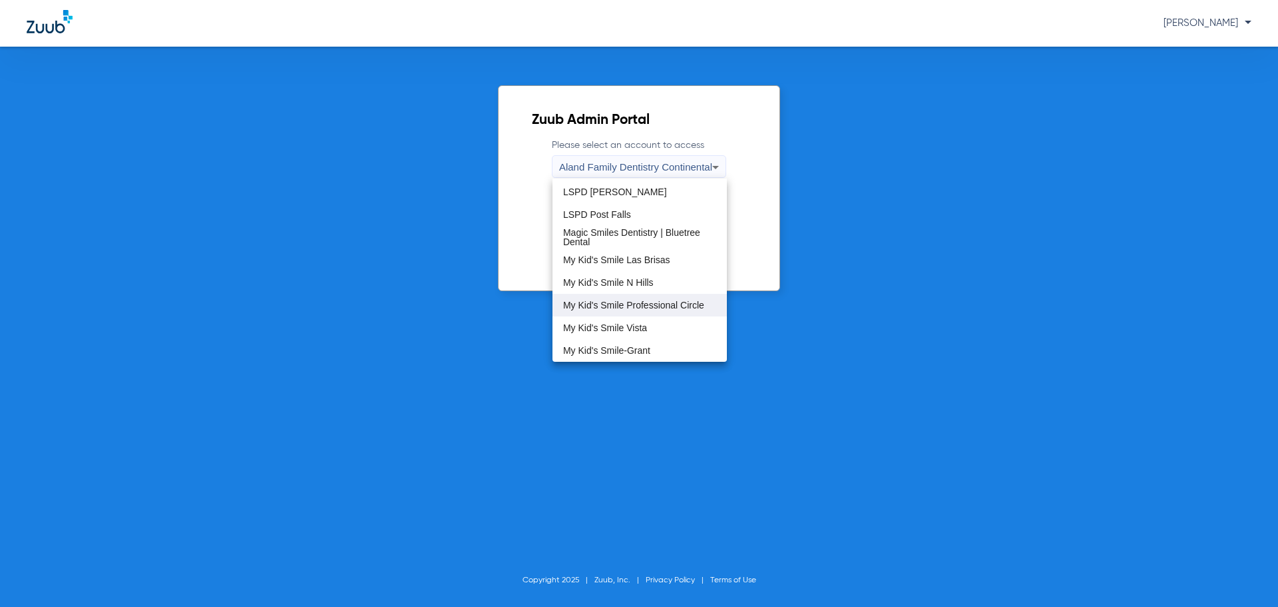
scroll to position [200, 0]
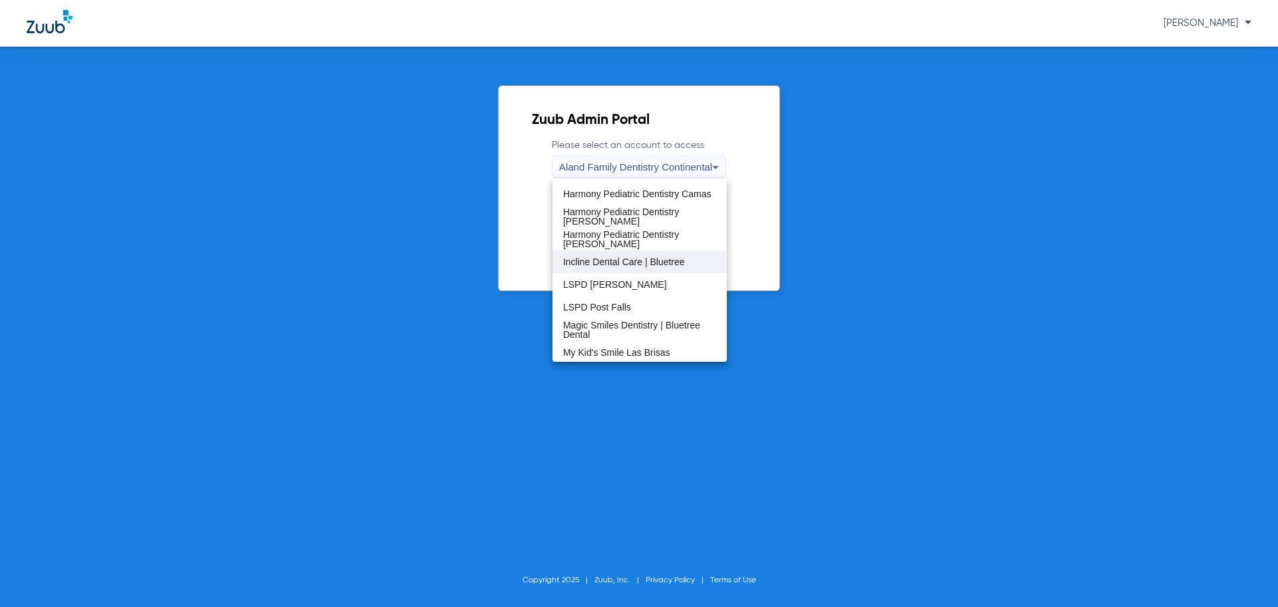
click at [665, 258] on span "Incline Dental Care | Bluetree" at bounding box center [624, 261] width 122 height 9
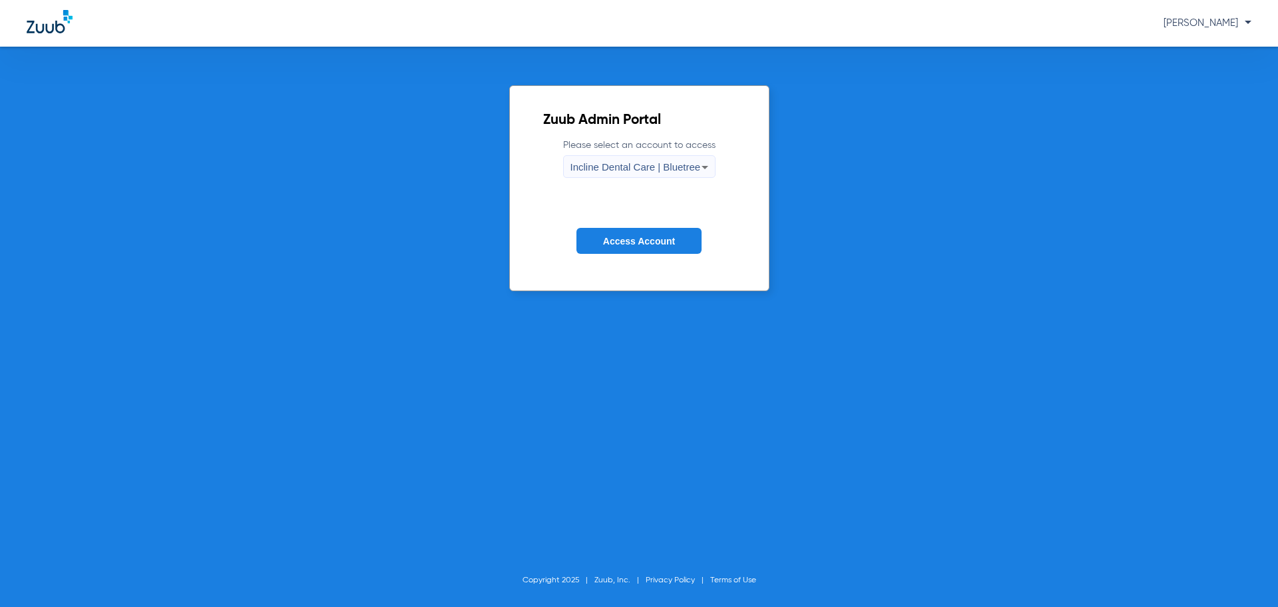
click at [653, 244] on span "Access Account" at bounding box center [639, 241] width 72 height 11
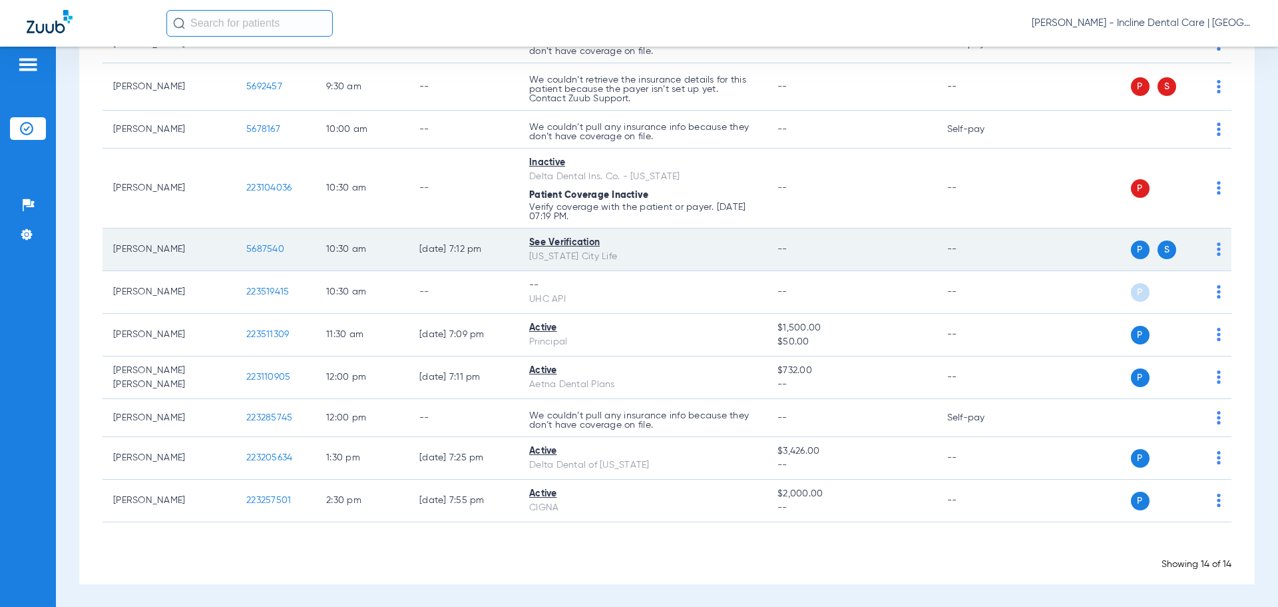
scroll to position [320, 0]
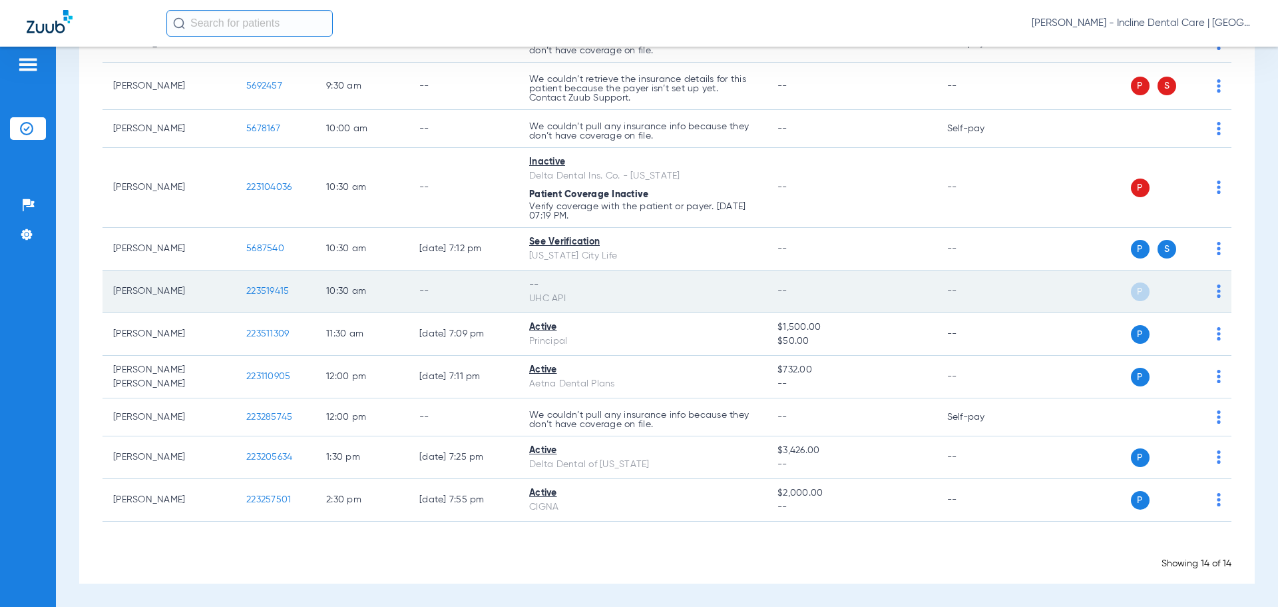
click at [1211, 293] on td "P S" at bounding box center [1130, 291] width 206 height 43
click at [1211, 284] on td "P S" at bounding box center [1130, 291] width 206 height 43
click at [1217, 292] on img at bounding box center [1219, 290] width 4 height 13
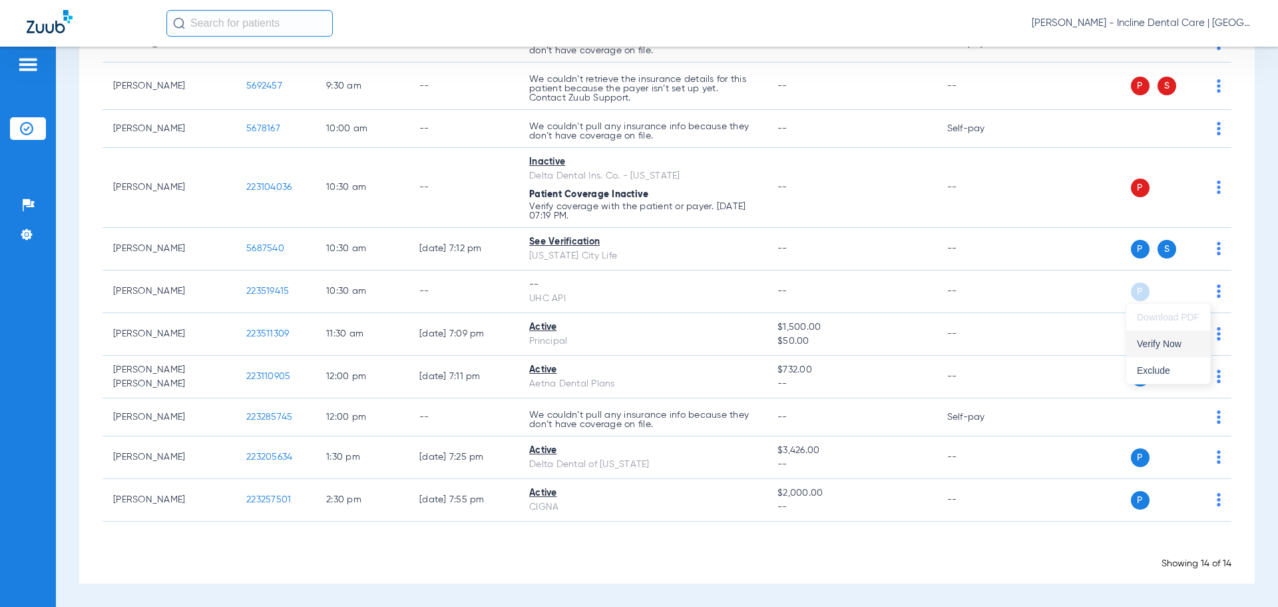
click at [1173, 338] on button "Verify Now" at bounding box center [1169, 343] width 84 height 27
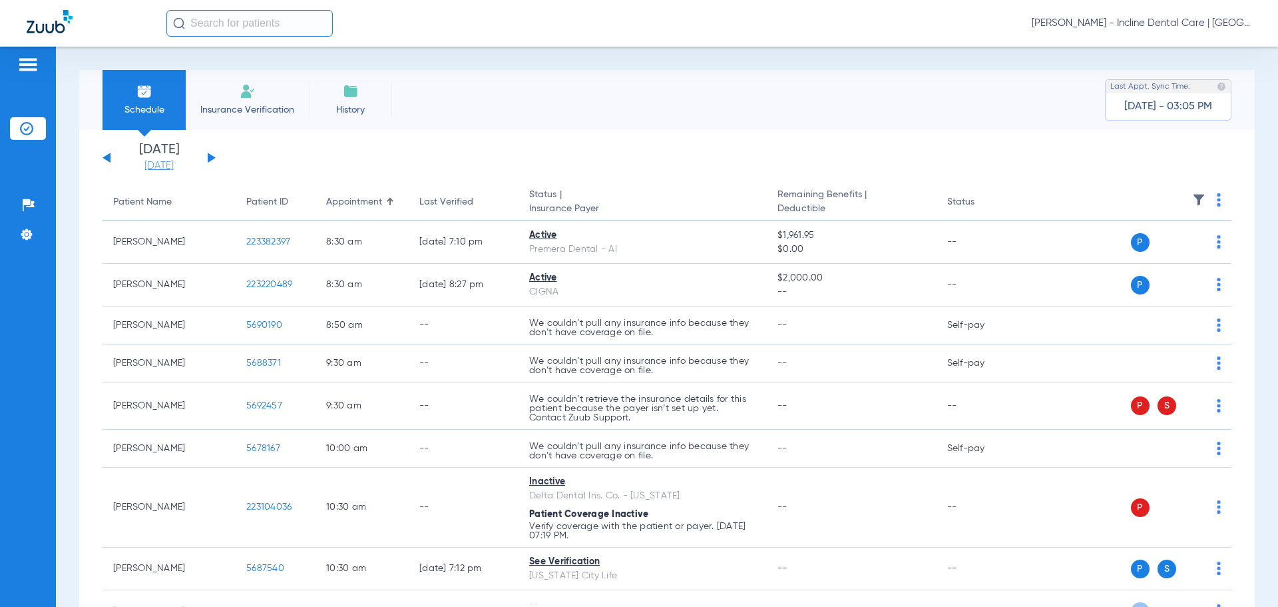
click at [155, 162] on link "[DATE]" at bounding box center [159, 165] width 80 height 13
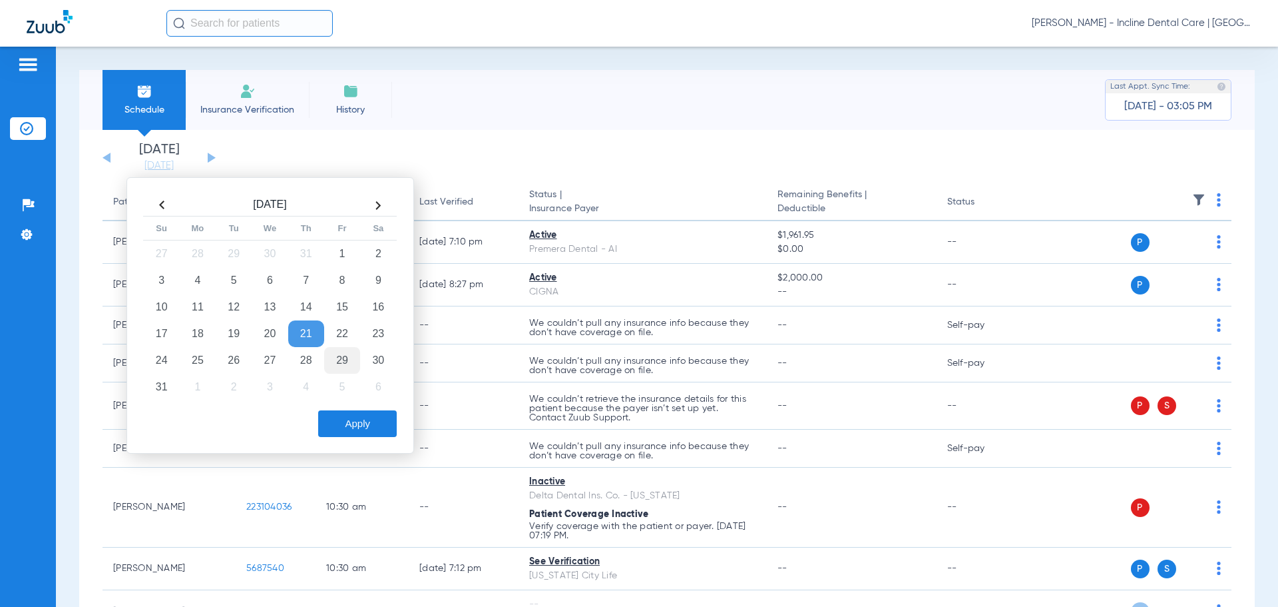
click at [344, 364] on td "29" at bounding box center [342, 360] width 36 height 27
click at [360, 425] on button "Apply" at bounding box center [357, 423] width 79 height 27
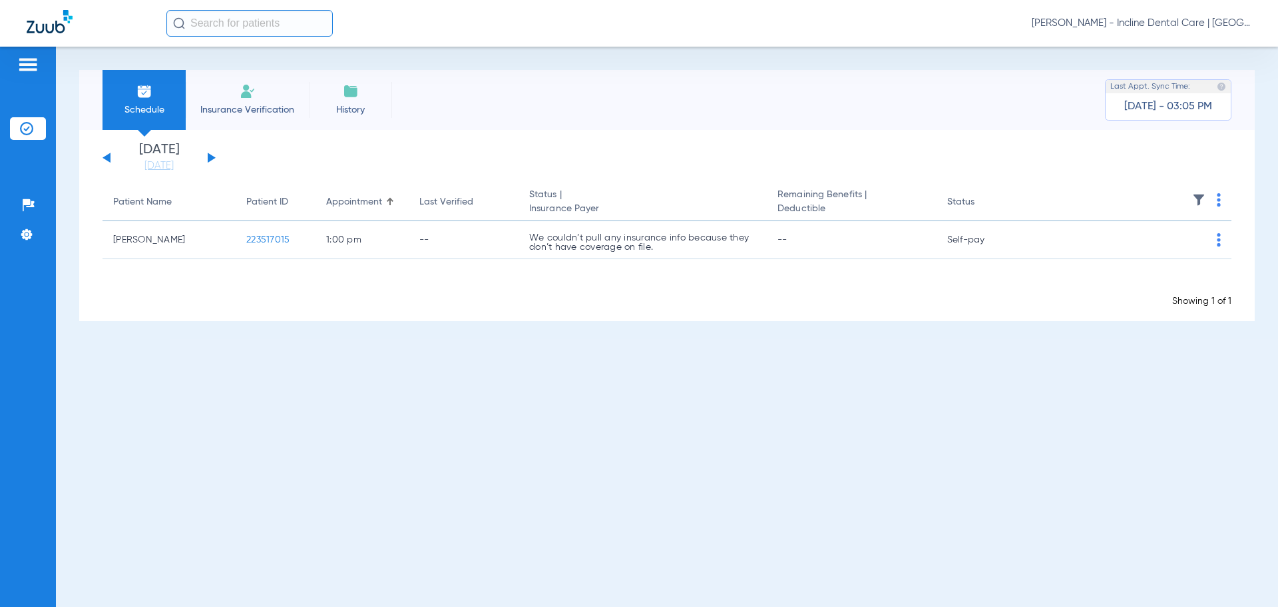
click at [108, 158] on button at bounding box center [107, 157] width 8 height 10
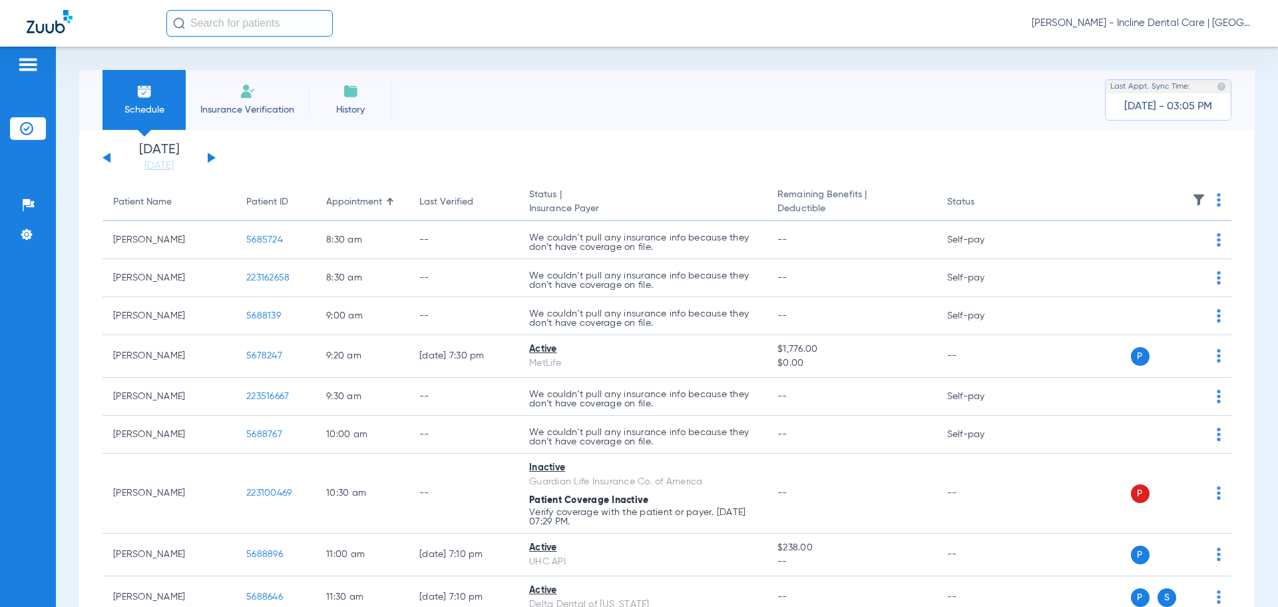
click at [1151, 25] on span "[PERSON_NAME] - Incline Dental Care | [GEOGRAPHIC_DATA]" at bounding box center [1142, 23] width 220 height 13
click at [1175, 47] on span "Account Selection" at bounding box center [1202, 47] width 75 height 9
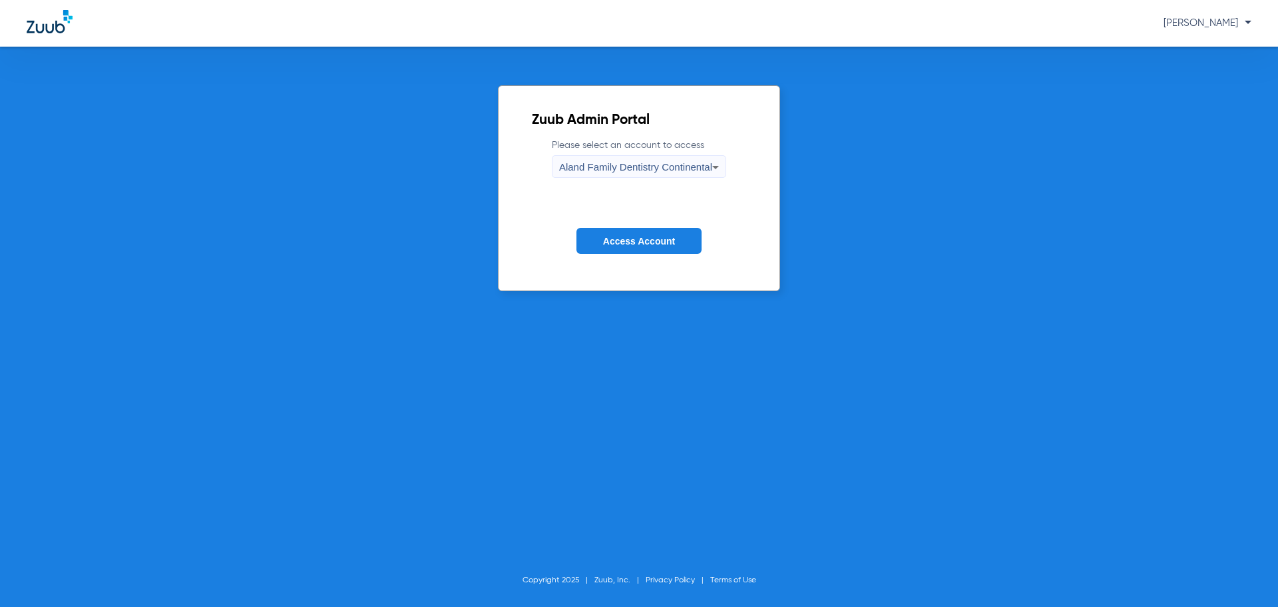
click at [611, 169] on span "Aland Family Dentistry Continental" at bounding box center [635, 166] width 153 height 11
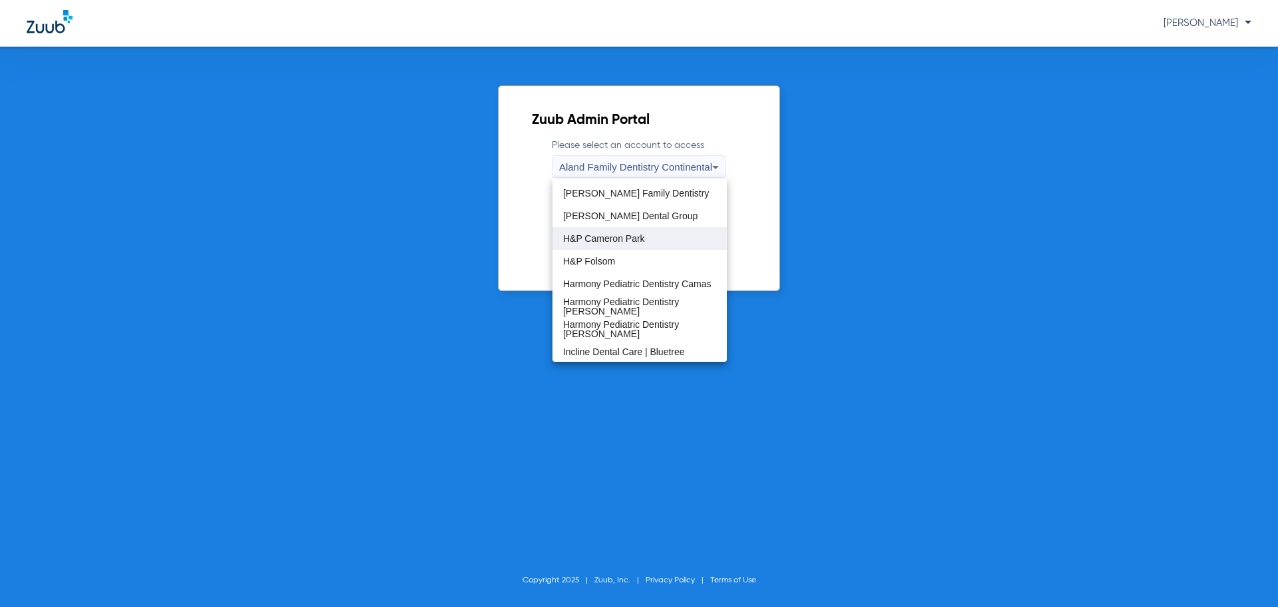
scroll to position [133, 0]
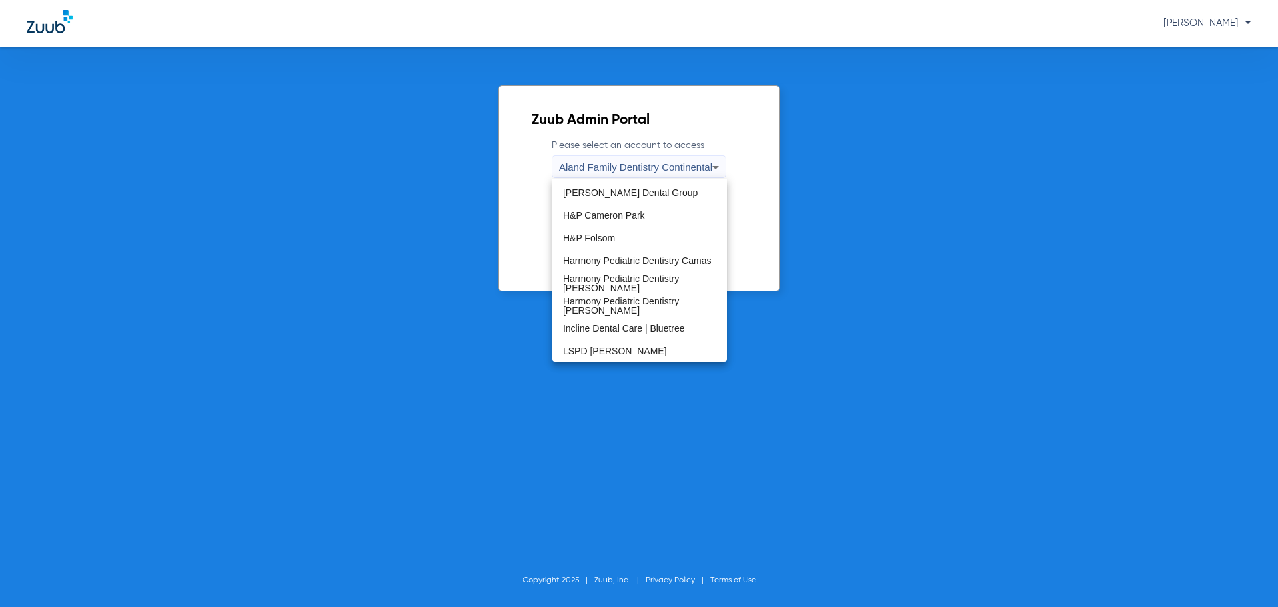
click at [675, 244] on mat-option "H&P Folsom" at bounding box center [640, 237] width 174 height 23
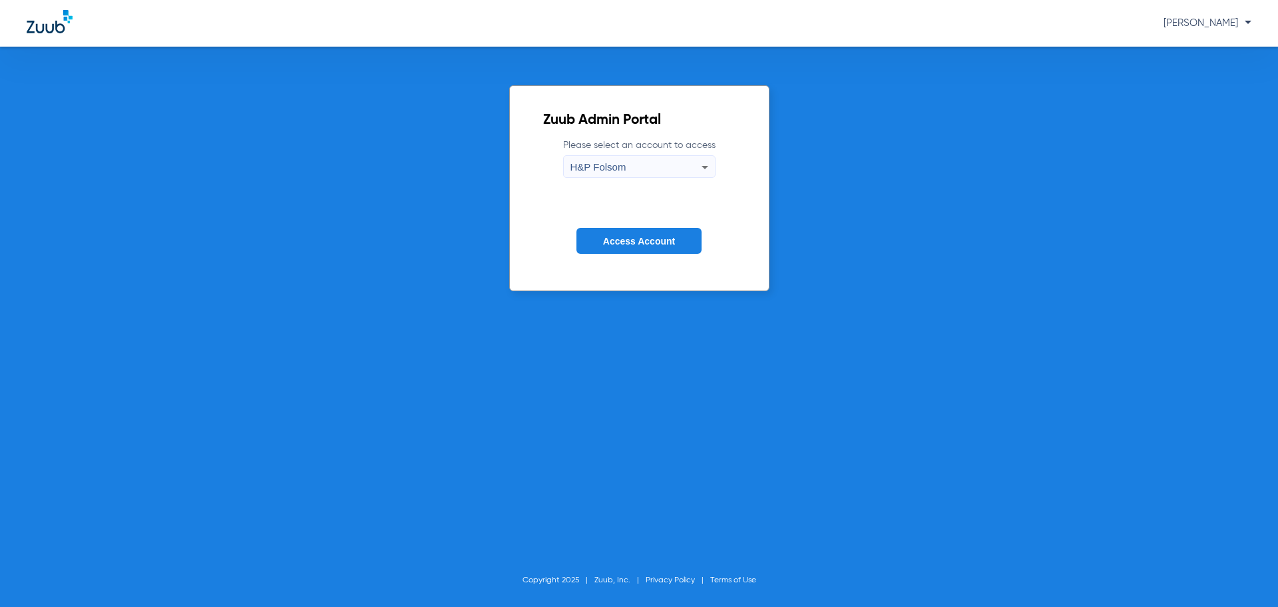
click at [658, 160] on div "H&P Folsom" at bounding box center [636, 167] width 131 height 23
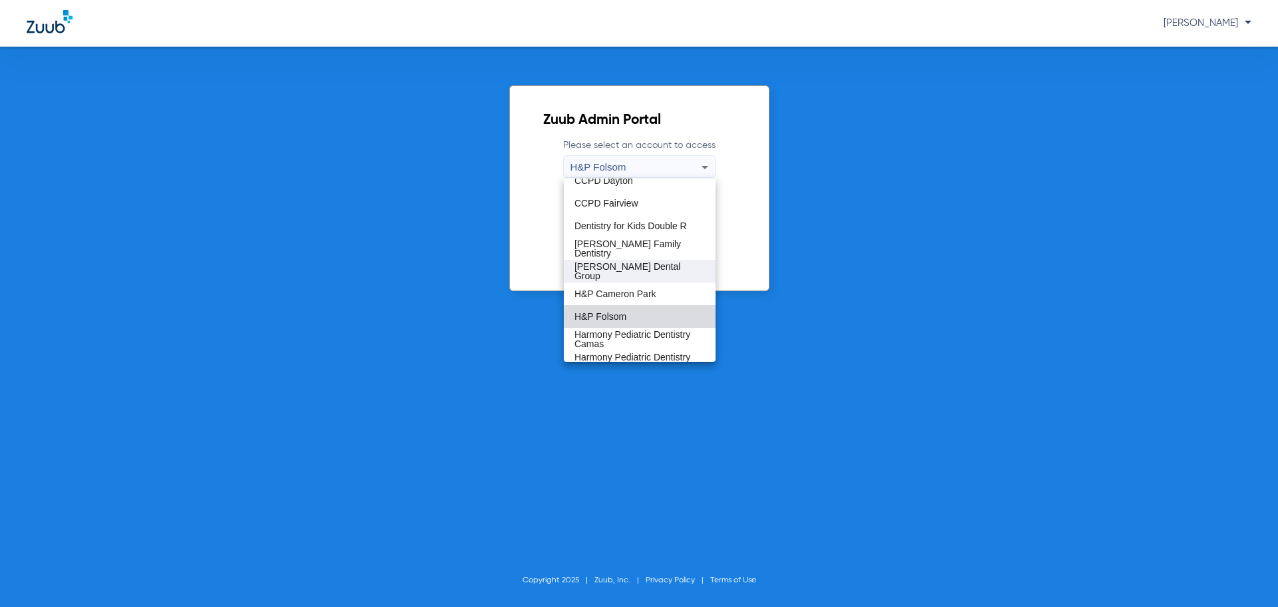
scroll to position [87, 0]
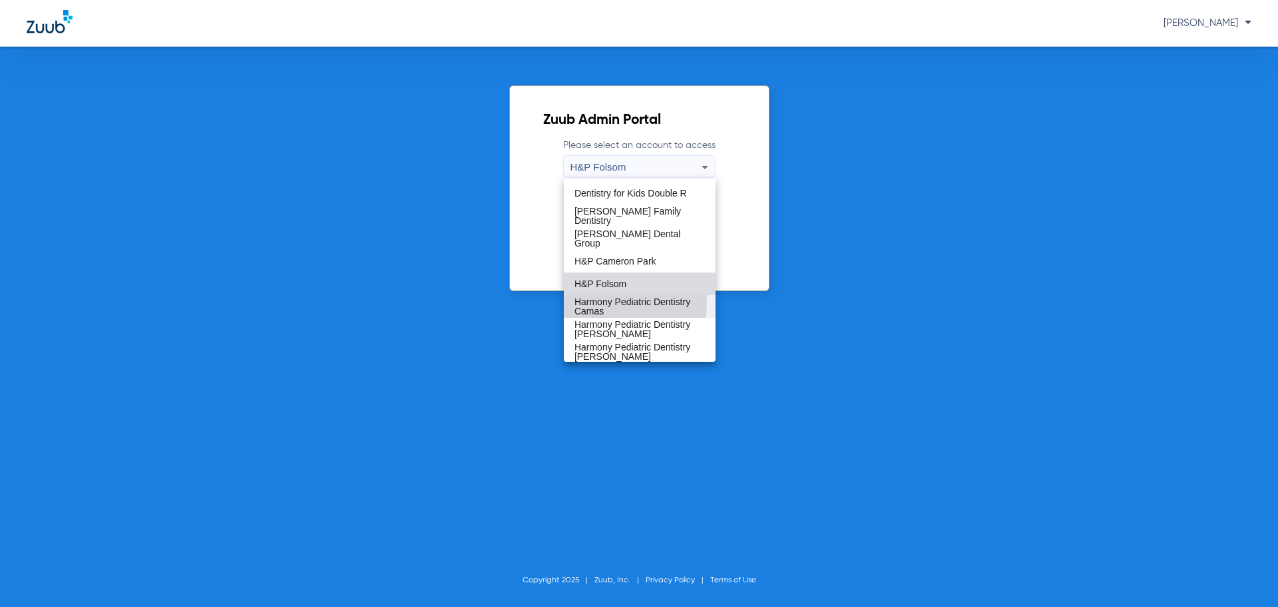
click at [604, 302] on span "Harmony Pediatric Dentistry Camas" at bounding box center [640, 306] width 131 height 19
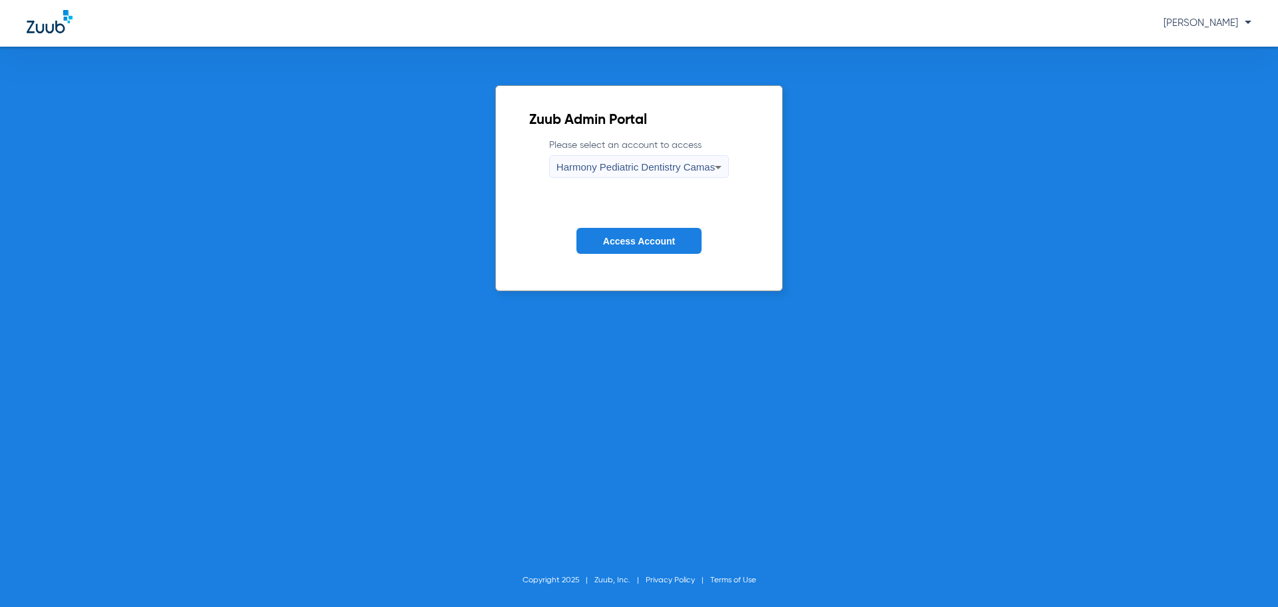
click at [603, 237] on span "Access Account" at bounding box center [639, 241] width 72 height 11
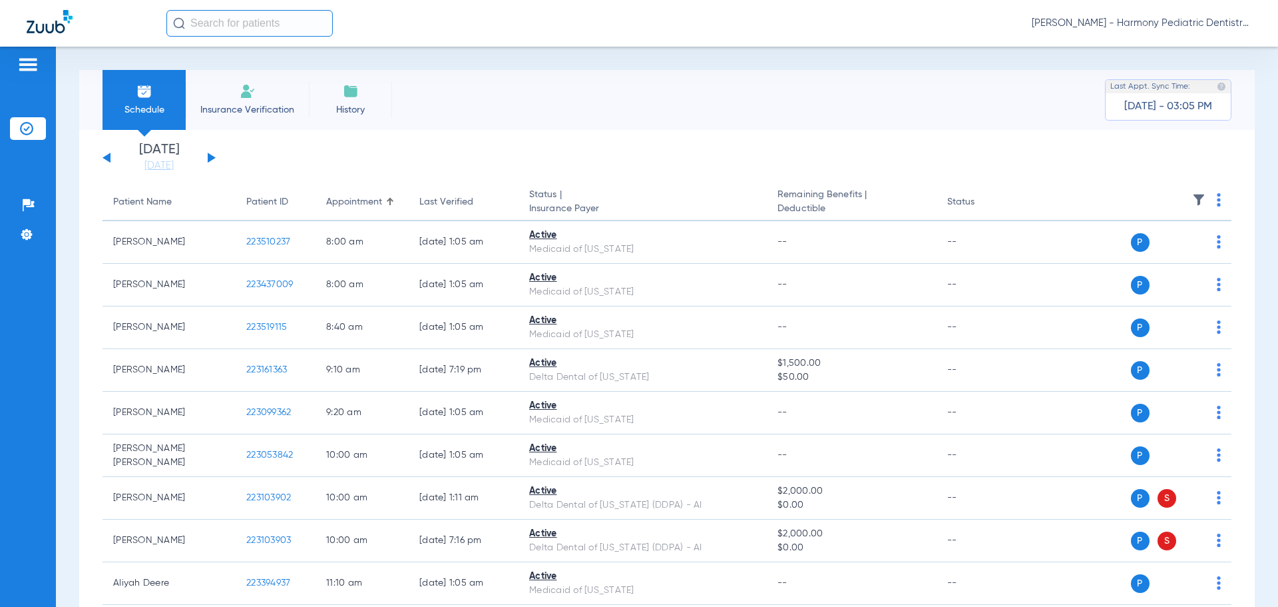
click at [615, 158] on app-single-date-navigator "[DATE] [DATE] [DATE] [DATE] [DATE] [DATE] [DATE] [DATE] [DATE] [DATE] [DATE] [D…" at bounding box center [667, 157] width 1129 height 29
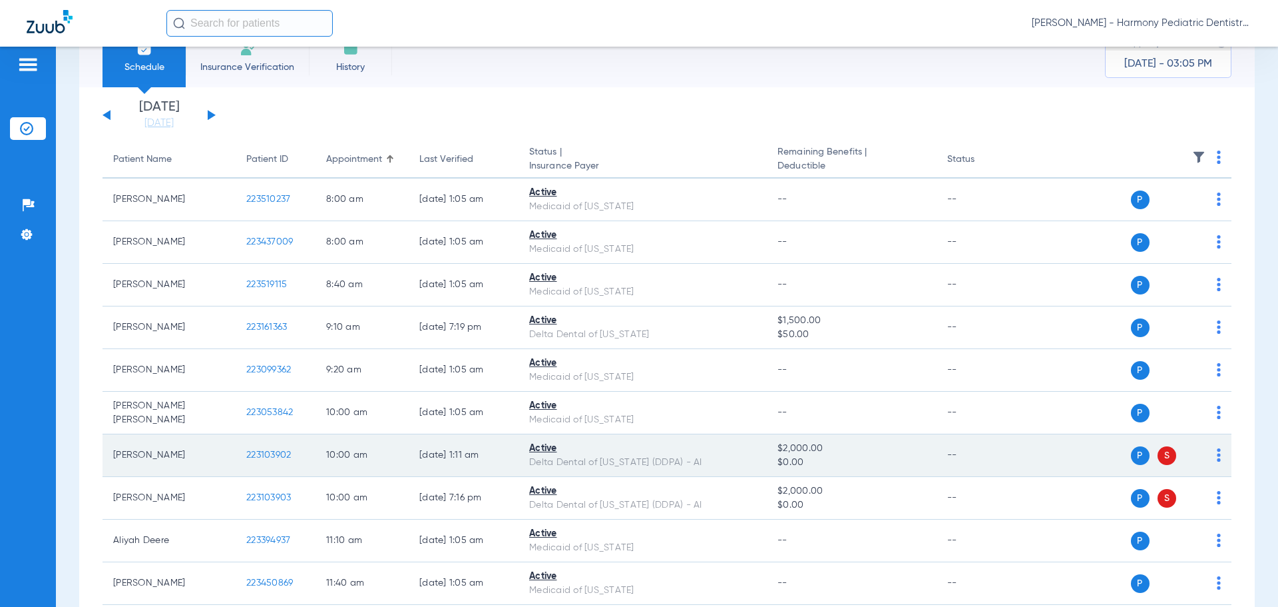
scroll to position [67, 0]
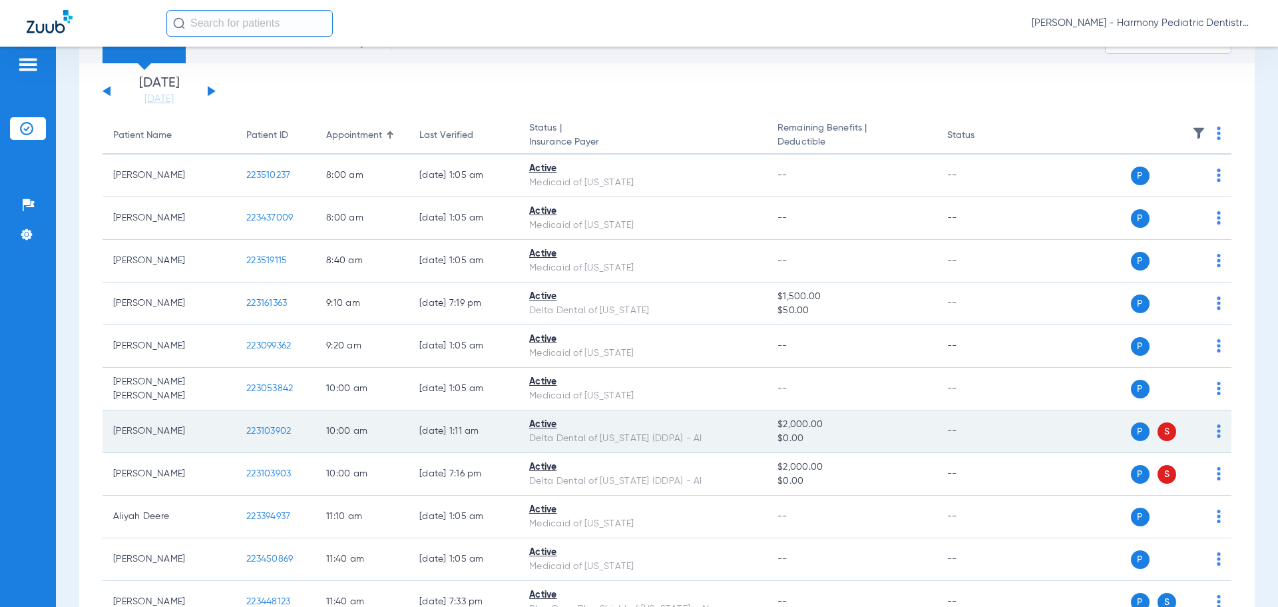
click at [270, 432] on span "223103902" at bounding box center [268, 430] width 45 height 9
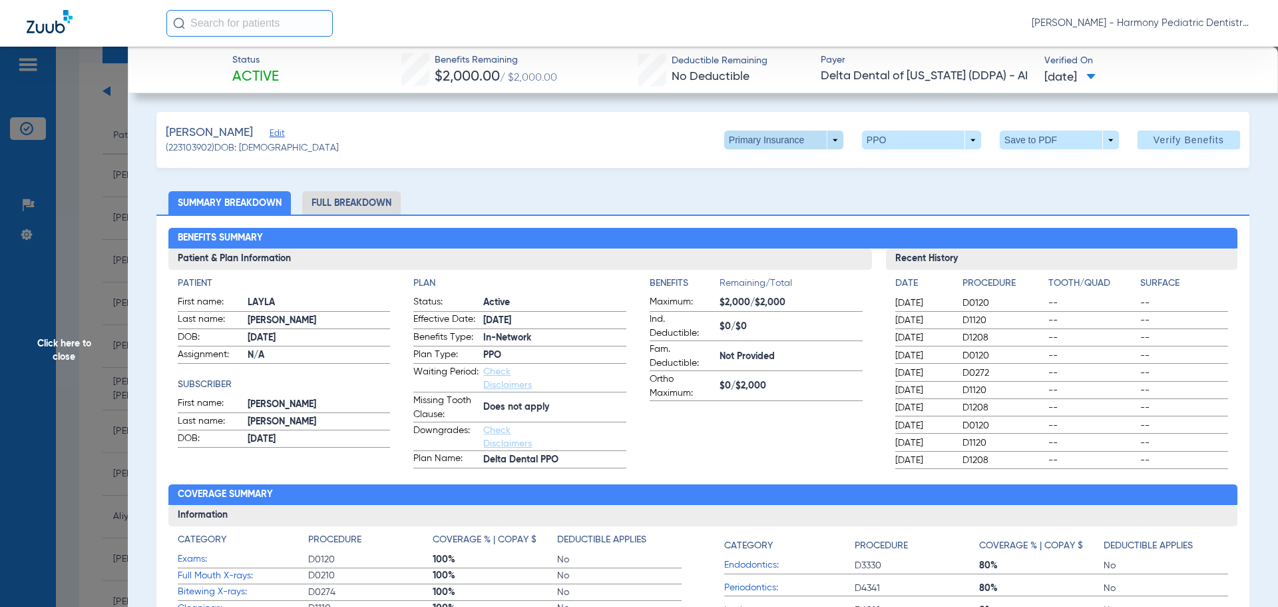
click at [827, 142] on span at bounding box center [783, 140] width 119 height 19
click at [806, 190] on span "Secondary Insurance" at bounding box center [770, 192] width 88 height 9
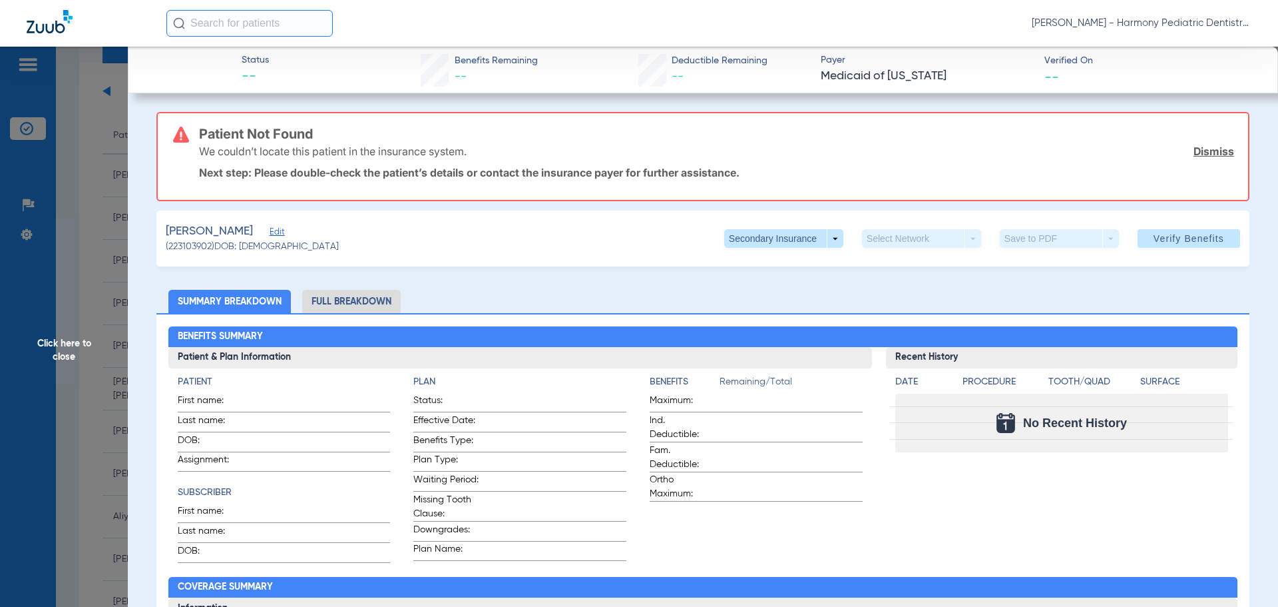
click at [270, 232] on span "Edit" at bounding box center [276, 233] width 12 height 13
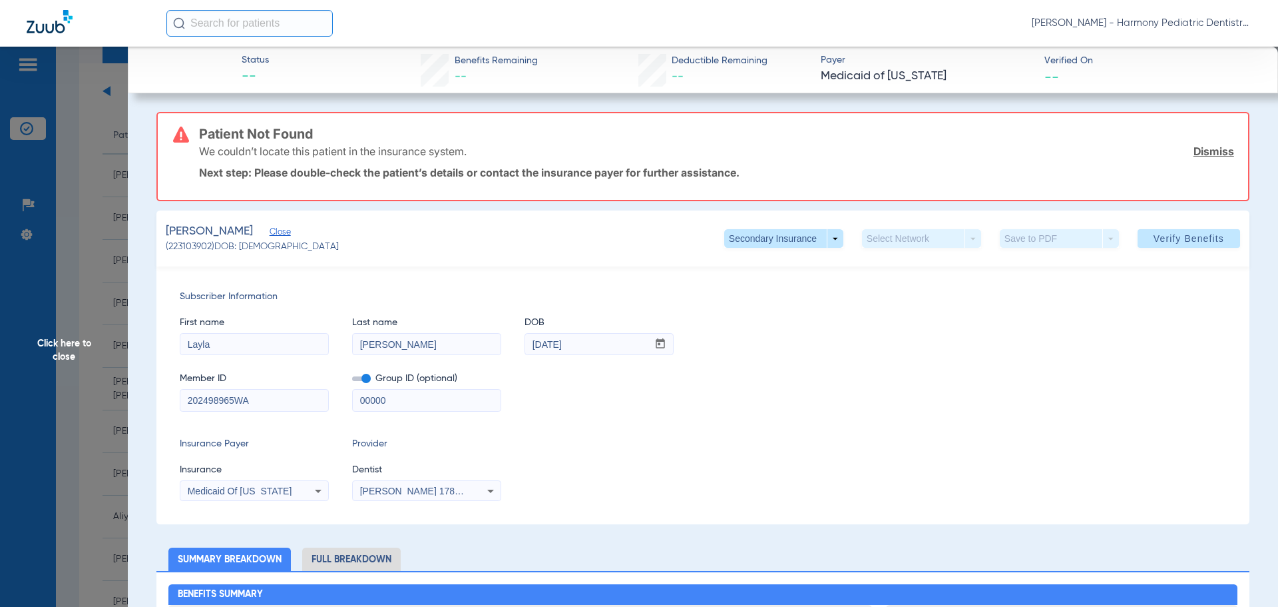
click at [664, 412] on div "Subscriber Information First name Layla Last name [PERSON_NAME] DOB mm / dd / y…" at bounding box center [702, 395] width 1093 height 258
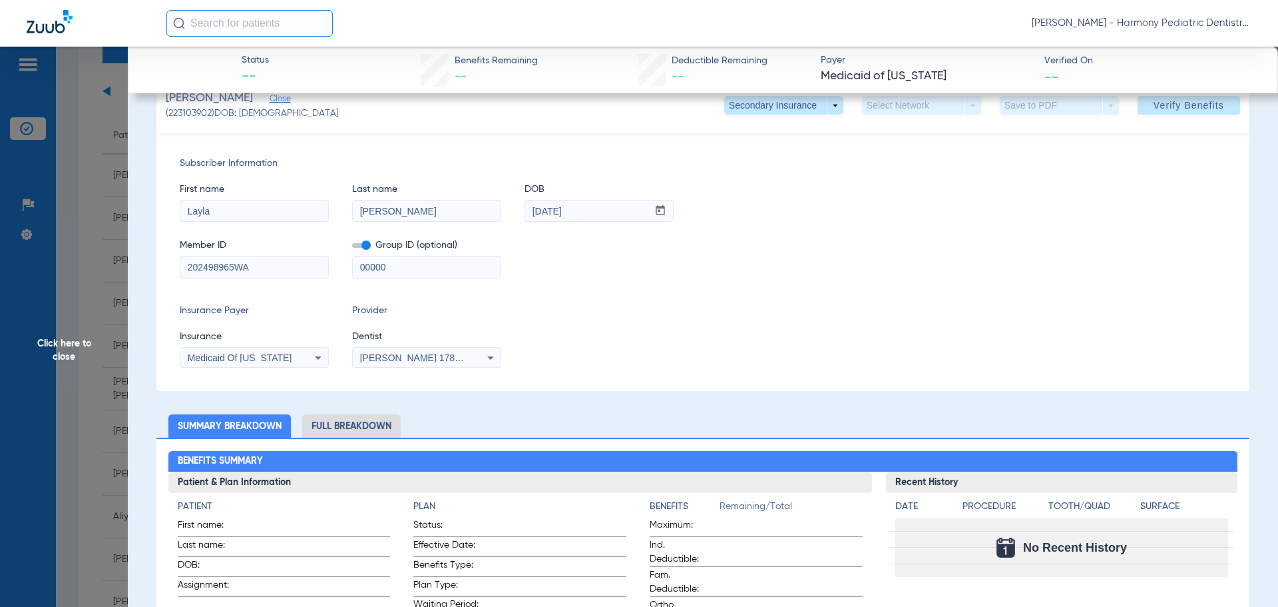
scroll to position [0, 0]
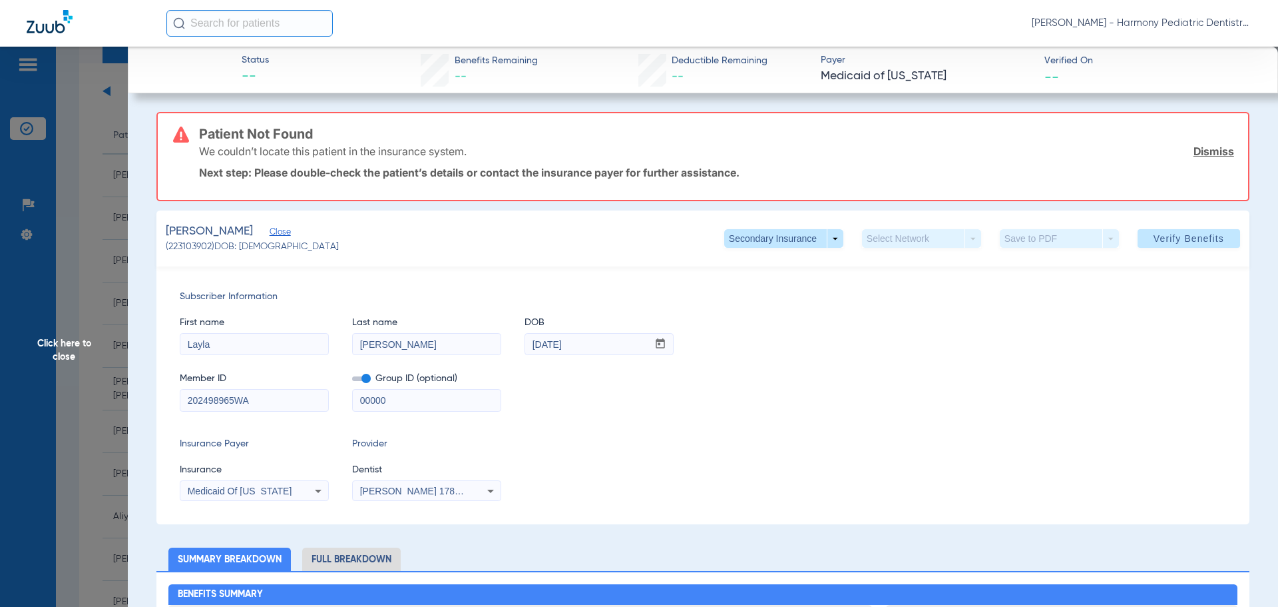
click at [1204, 155] on link "Dismiss" at bounding box center [1214, 150] width 41 height 13
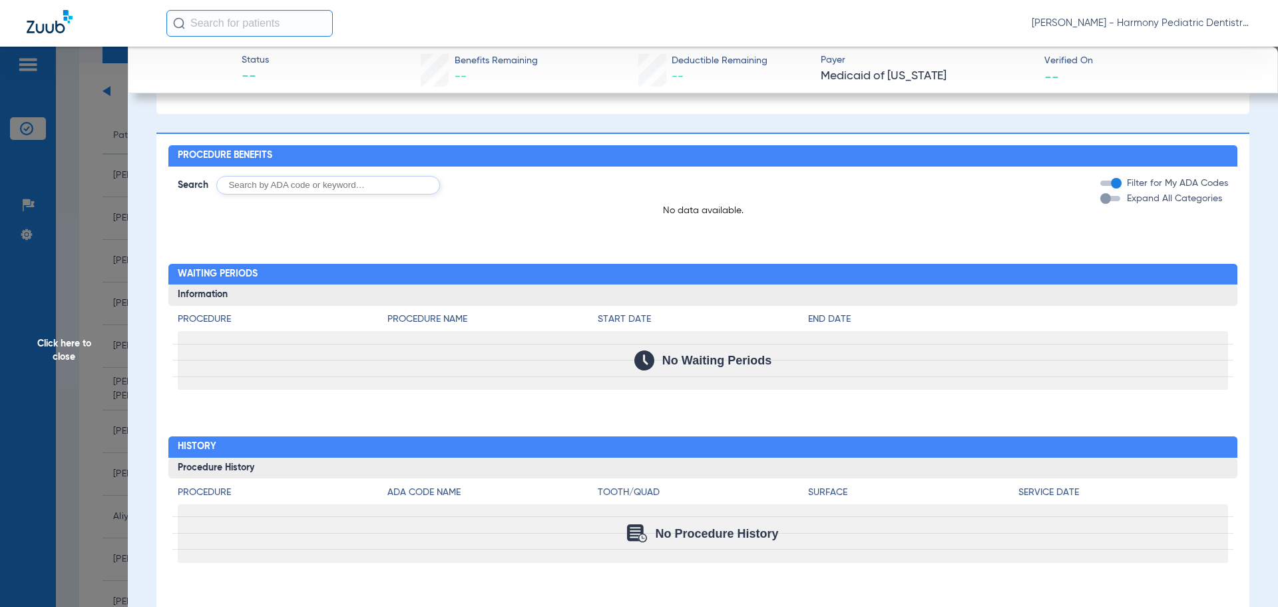
scroll to position [736, 0]
drag, startPoint x: 59, startPoint y: 336, endPoint x: 59, endPoint y: 344, distance: 7.3
click at [59, 344] on span "Click here to close" at bounding box center [64, 350] width 128 height 607
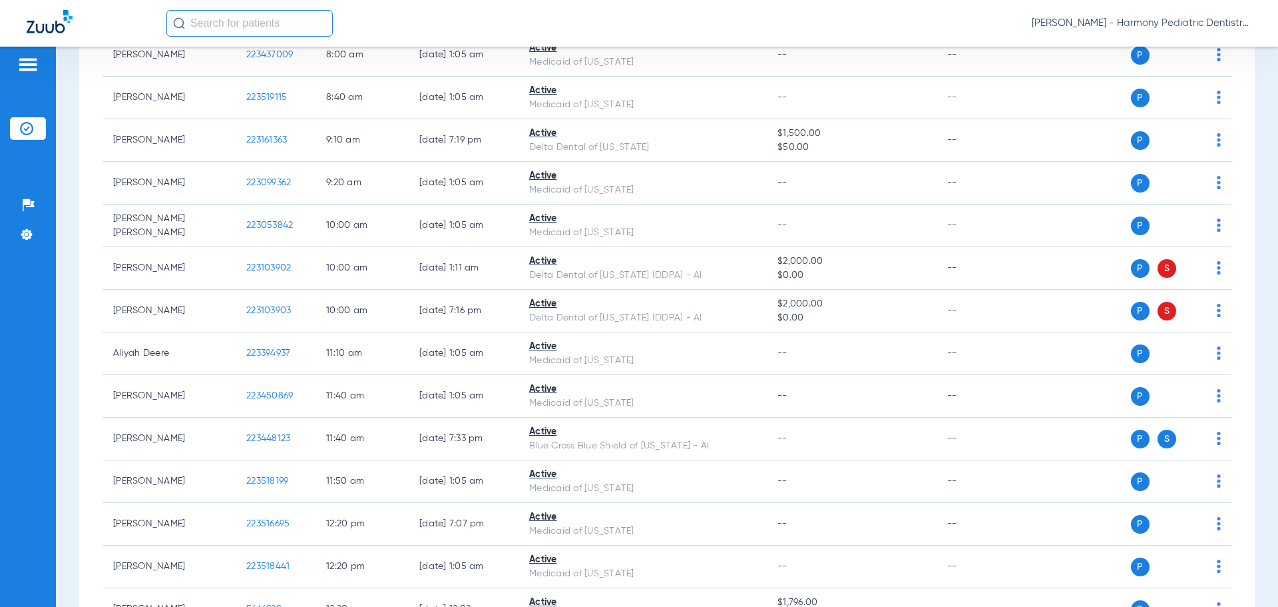
scroll to position [214, 0]
